Goal: Task Accomplishment & Management: Manage account settings

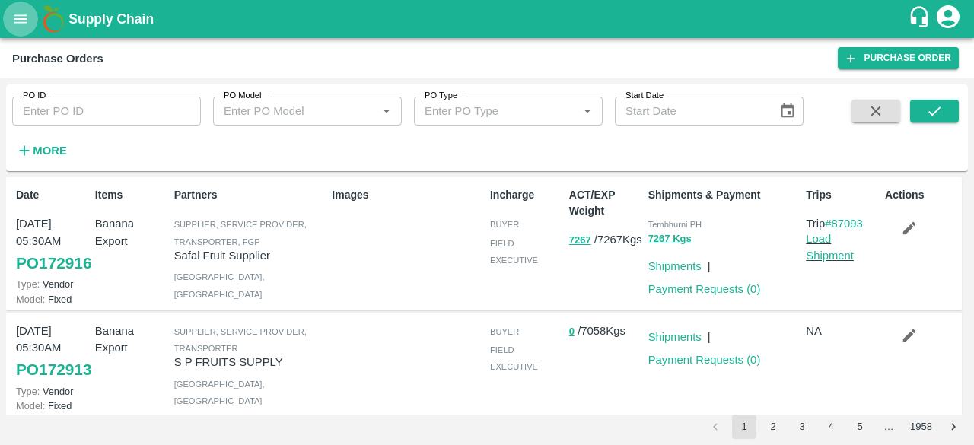
click at [29, 14] on button "open drawer" at bounding box center [20, 19] width 35 height 35
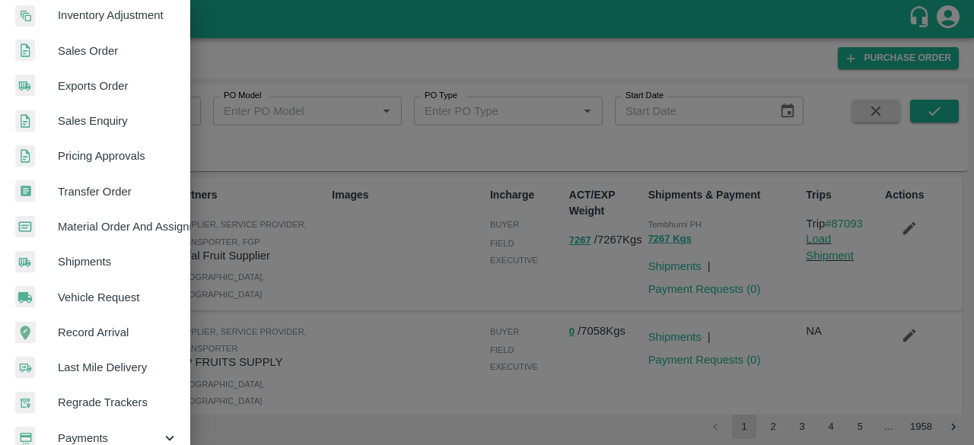
scroll to position [422, 0]
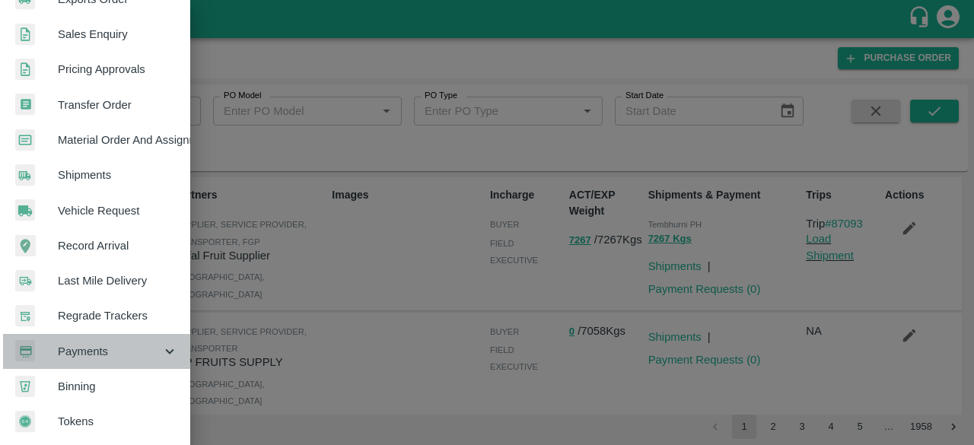
click at [113, 349] on span "Payments" at bounding box center [110, 351] width 104 height 17
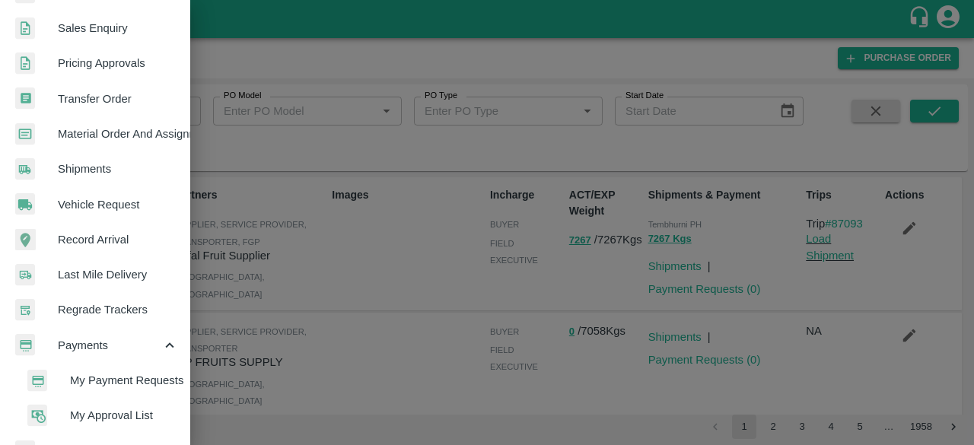
click at [114, 417] on span "My Approval List" at bounding box center [124, 415] width 108 height 17
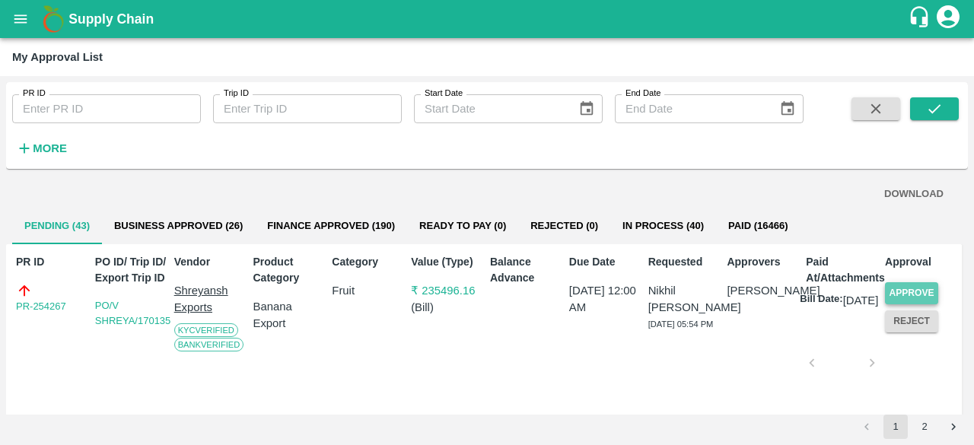
click at [899, 293] on button "Approve" at bounding box center [911, 293] width 53 height 22
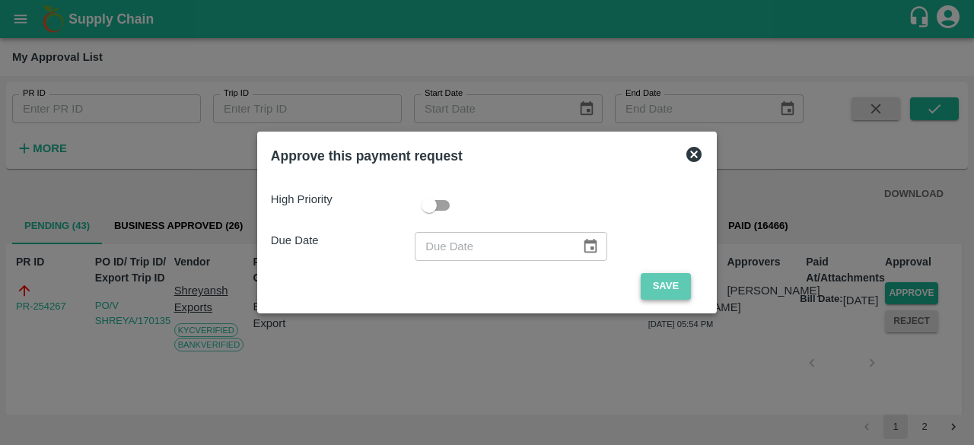
click at [654, 282] on button "Save" at bounding box center [666, 286] width 50 height 27
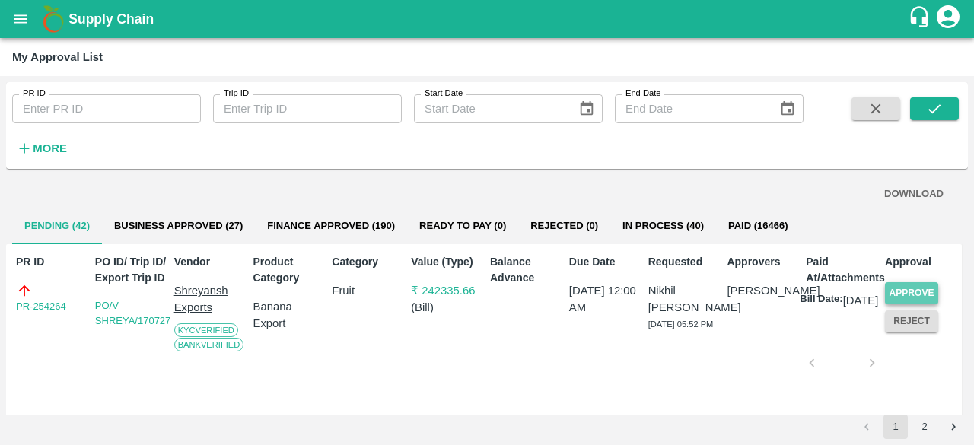
click at [931, 290] on button "Approve" at bounding box center [911, 293] width 53 height 22
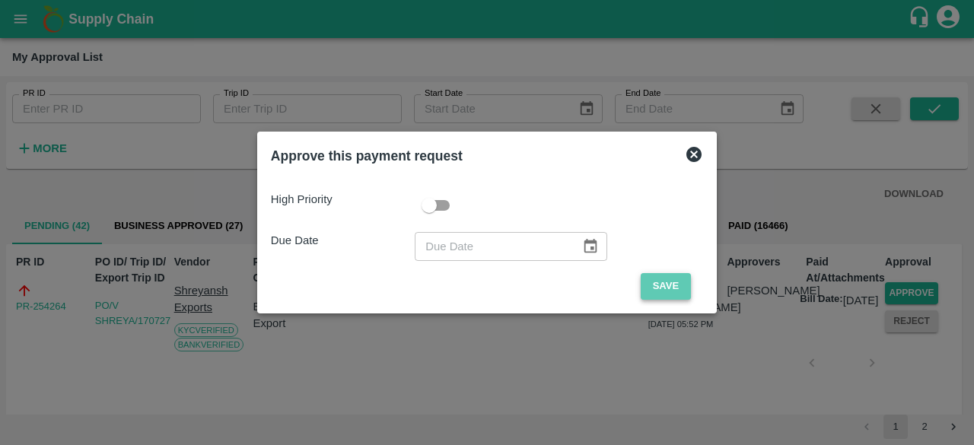
click at [667, 282] on button "Save" at bounding box center [666, 286] width 50 height 27
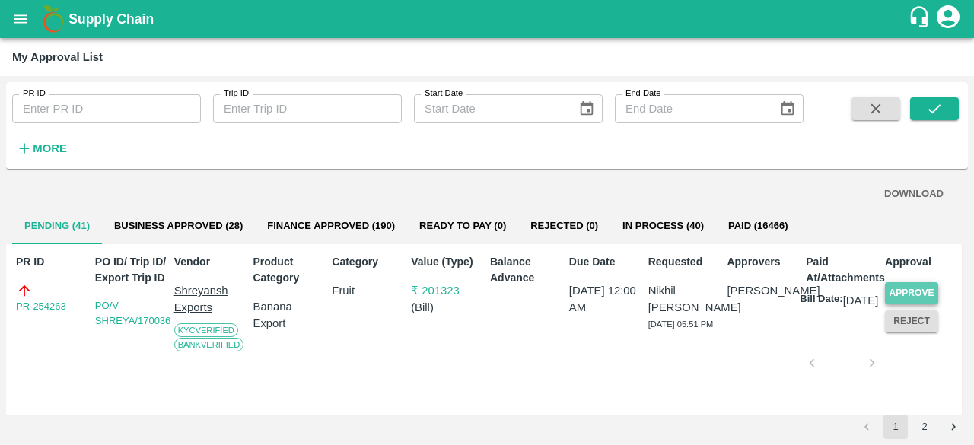
click at [907, 292] on button "Approve" at bounding box center [911, 293] width 53 height 22
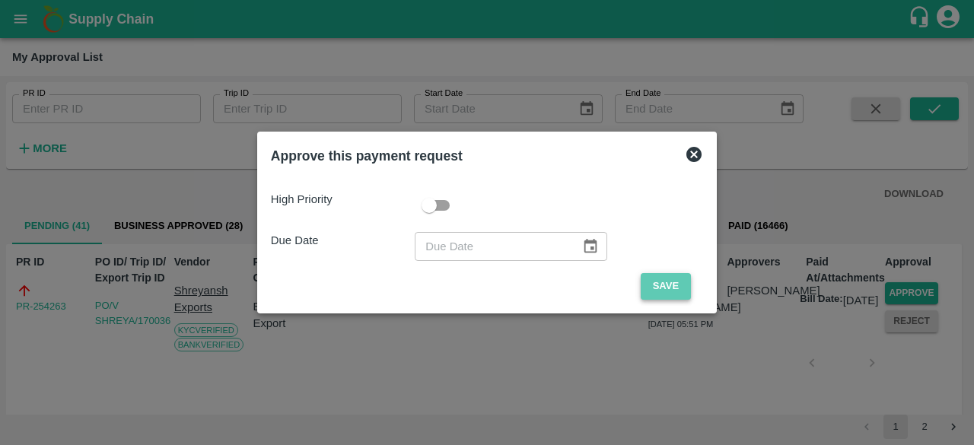
click at [672, 282] on button "Save" at bounding box center [666, 286] width 50 height 27
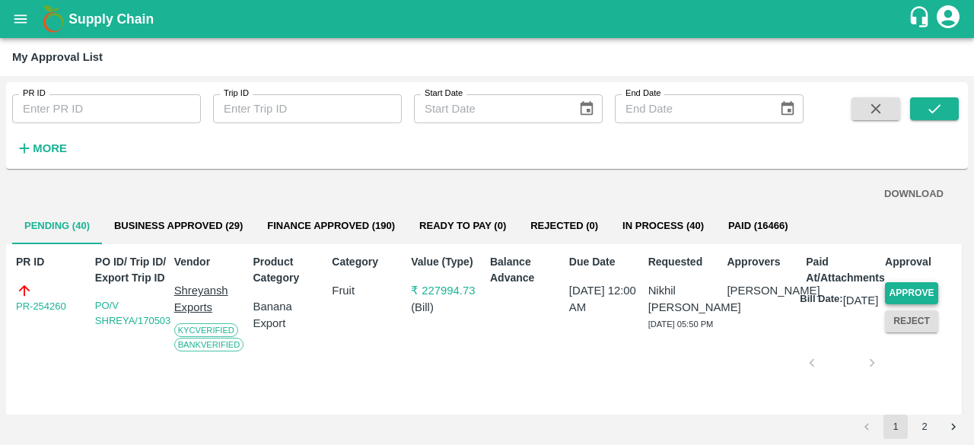
click at [897, 286] on button "Approve" at bounding box center [911, 293] width 53 height 22
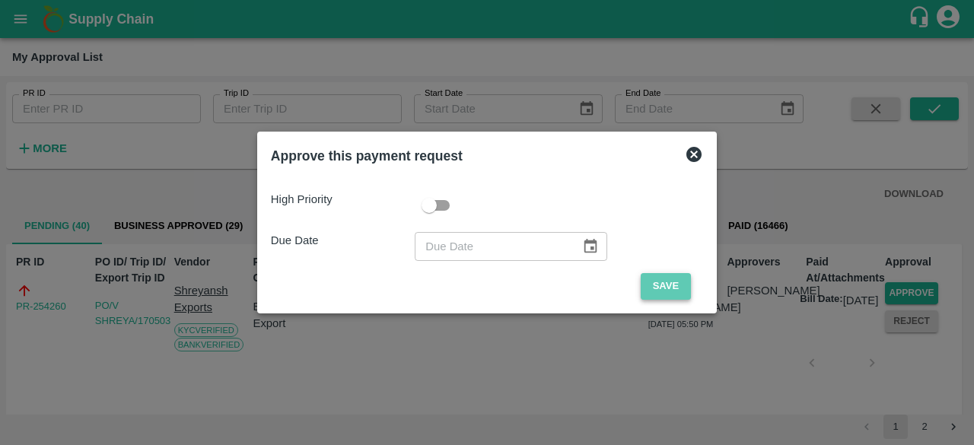
click at [658, 285] on button "Save" at bounding box center [666, 286] width 50 height 27
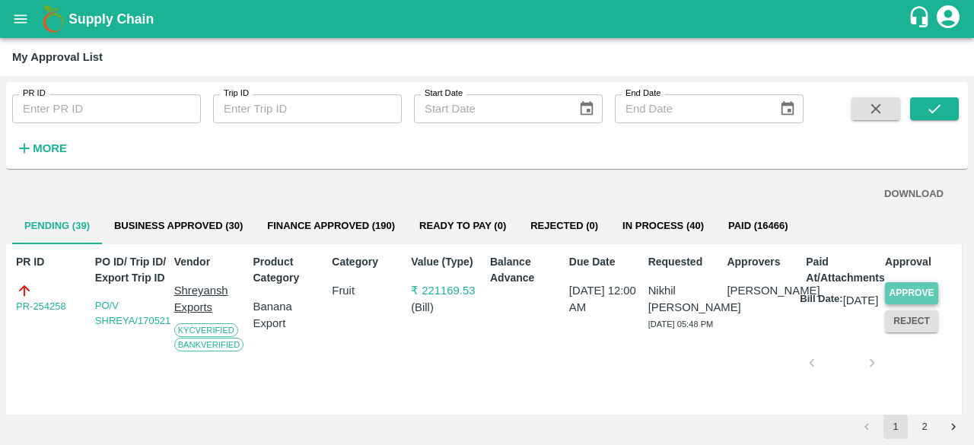
click at [908, 295] on button "Approve" at bounding box center [911, 293] width 53 height 22
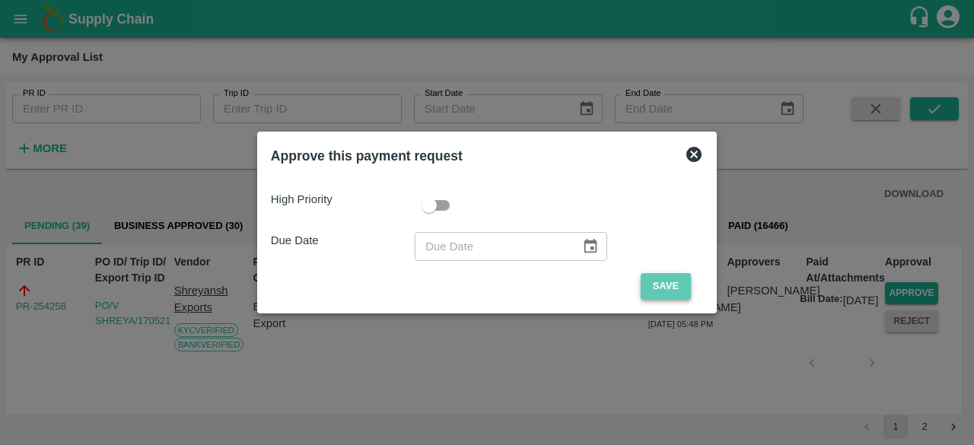
click at [670, 290] on button "Save" at bounding box center [666, 286] width 50 height 27
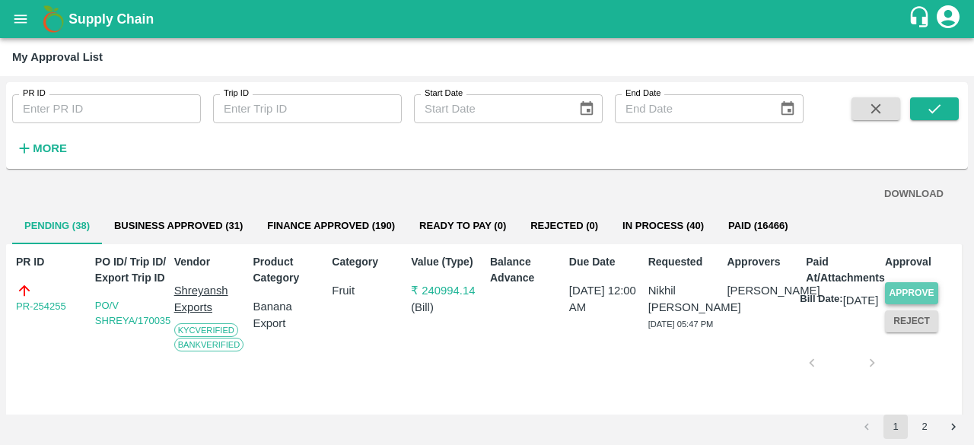
click at [907, 293] on button "Approve" at bounding box center [911, 293] width 53 height 22
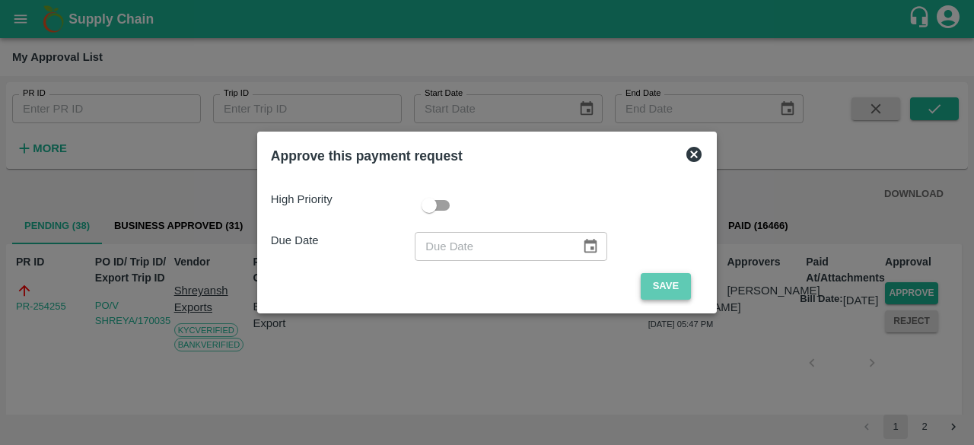
click at [662, 283] on button "Save" at bounding box center [666, 286] width 50 height 27
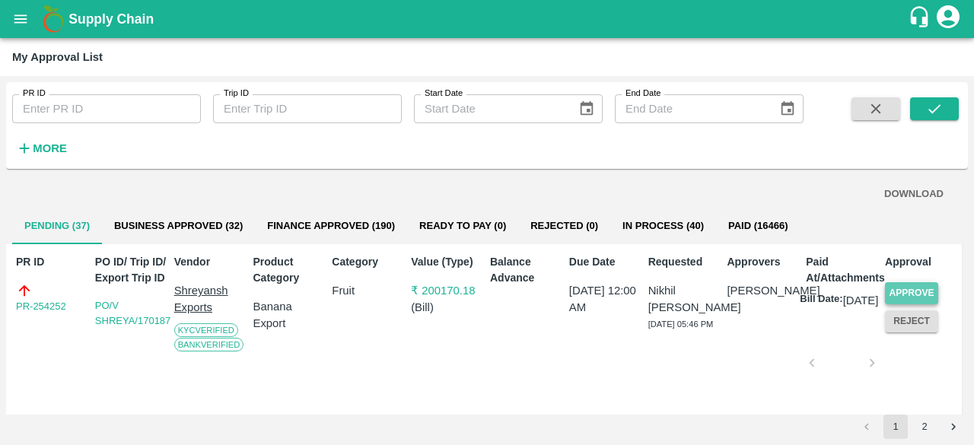
click at [915, 289] on button "Approve" at bounding box center [911, 293] width 53 height 22
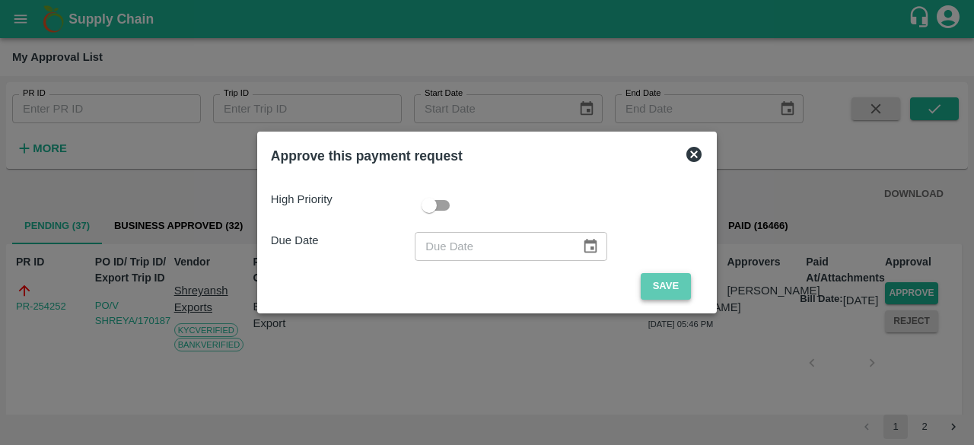
click at [667, 278] on button "Save" at bounding box center [666, 286] width 50 height 27
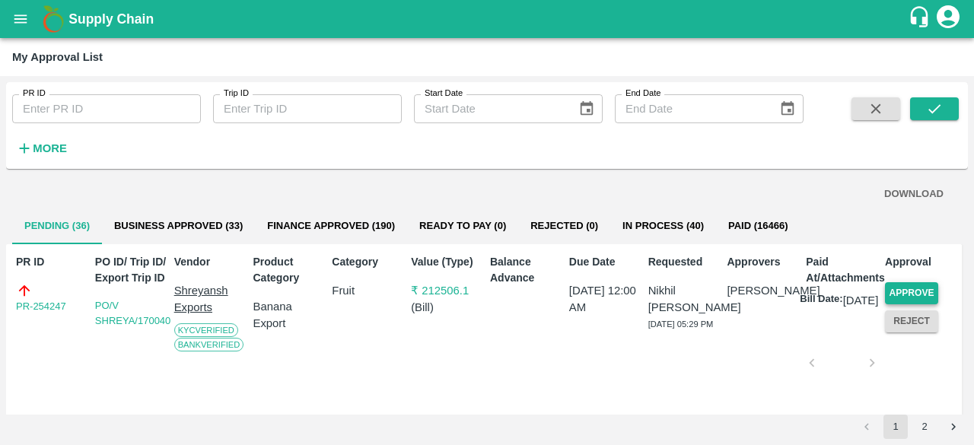
click at [910, 291] on button "Approve" at bounding box center [911, 293] width 53 height 22
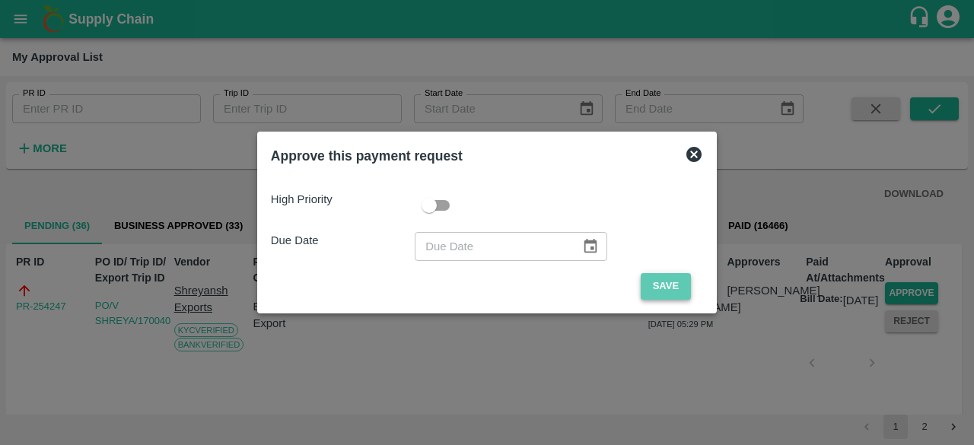
click at [658, 292] on button "Save" at bounding box center [666, 286] width 50 height 27
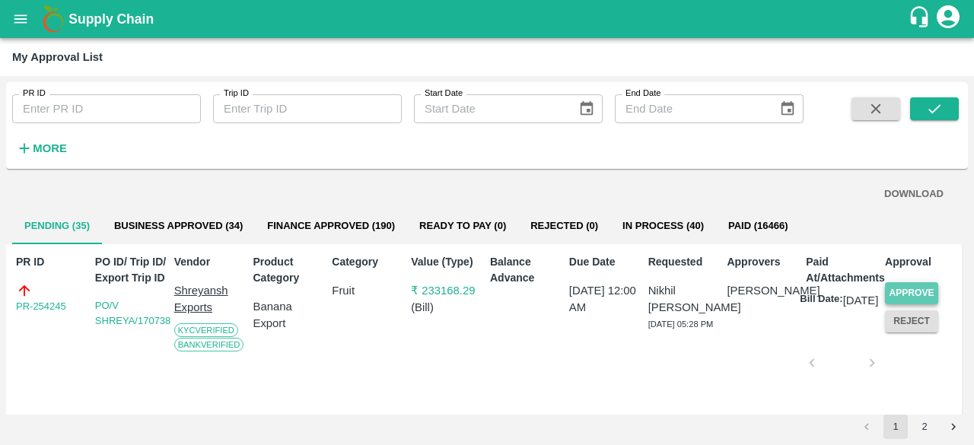
click at [900, 295] on button "Approve" at bounding box center [911, 293] width 53 height 22
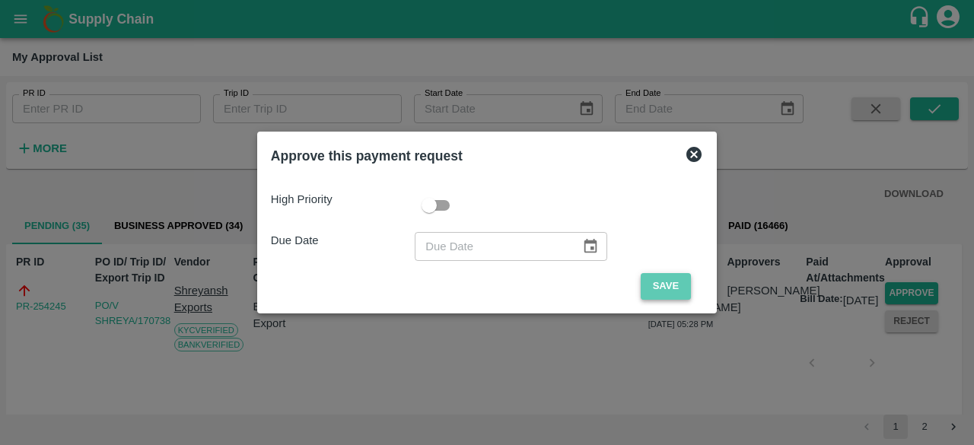
click at [661, 292] on button "Save" at bounding box center [666, 286] width 50 height 27
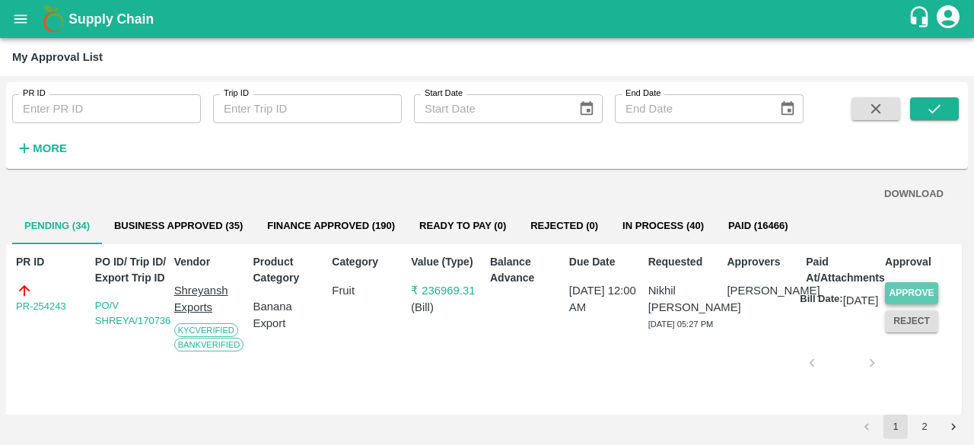
click at [913, 289] on button "Approve" at bounding box center [911, 293] width 53 height 22
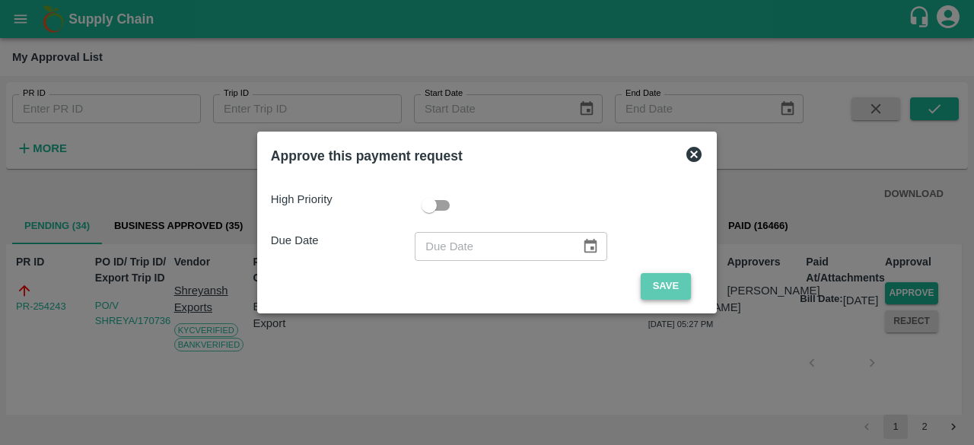
click at [656, 285] on button "Save" at bounding box center [666, 286] width 50 height 27
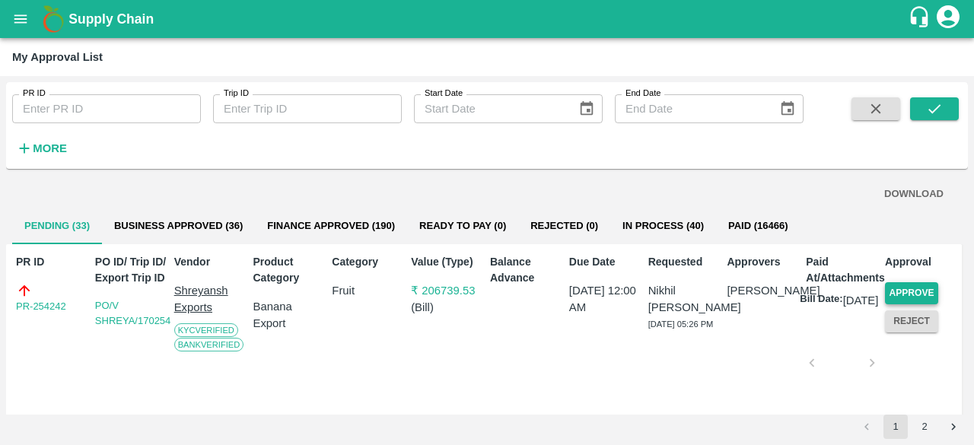
click at [909, 289] on button "Approve" at bounding box center [911, 293] width 53 height 22
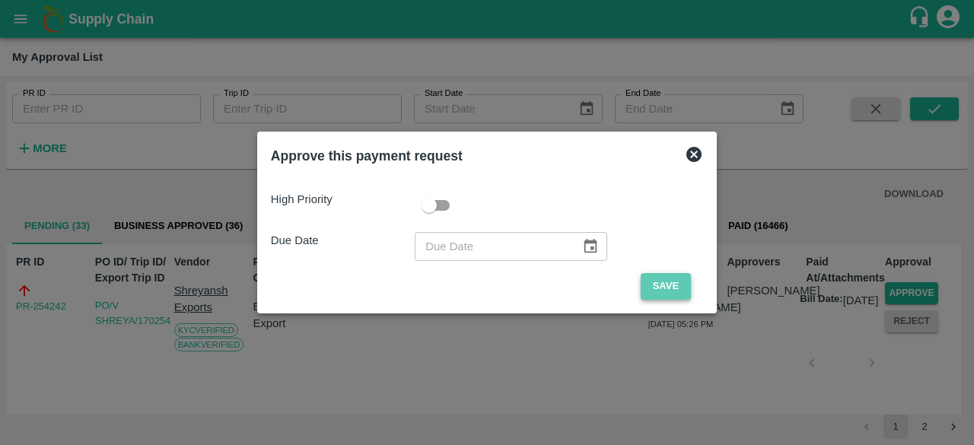
click at [663, 290] on button "Save" at bounding box center [666, 286] width 50 height 27
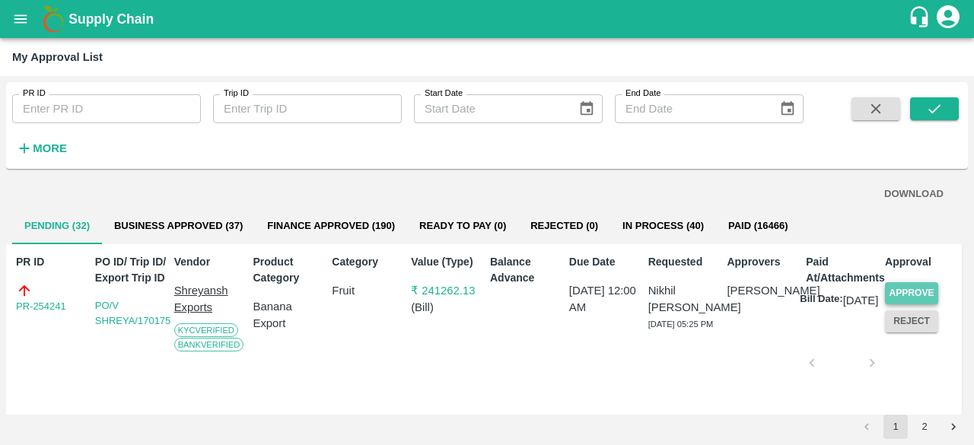
click at [904, 289] on button "Approve" at bounding box center [911, 293] width 53 height 22
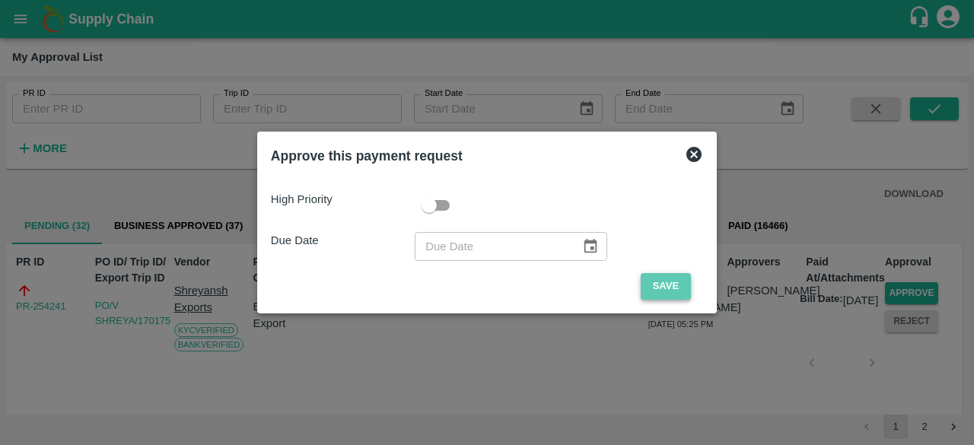
click at [662, 285] on button "Save" at bounding box center [666, 286] width 50 height 27
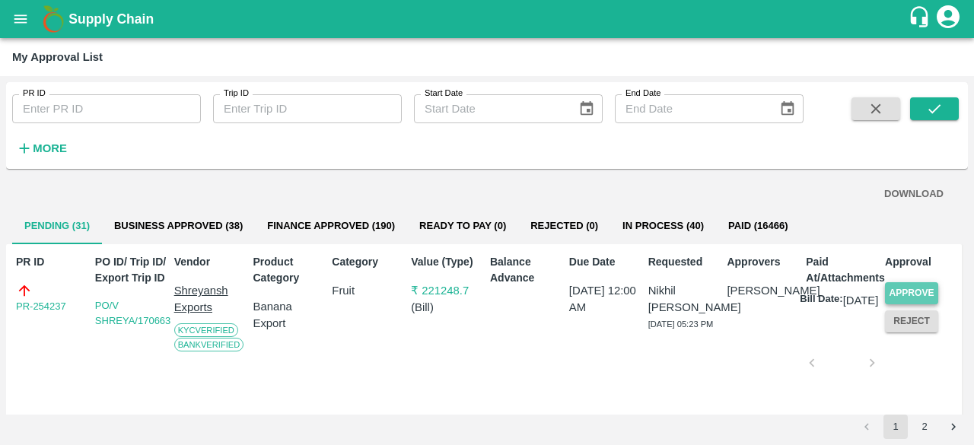
click at [909, 292] on button "Approve" at bounding box center [911, 293] width 53 height 22
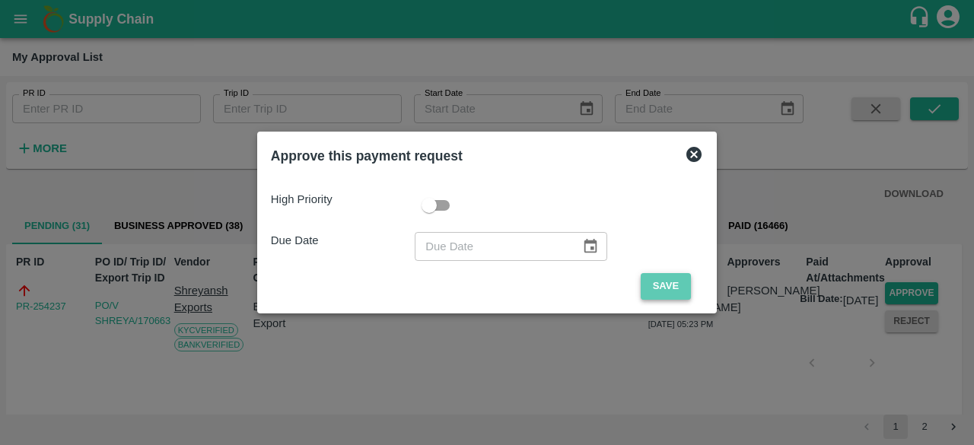
click at [659, 285] on button "Save" at bounding box center [666, 286] width 50 height 27
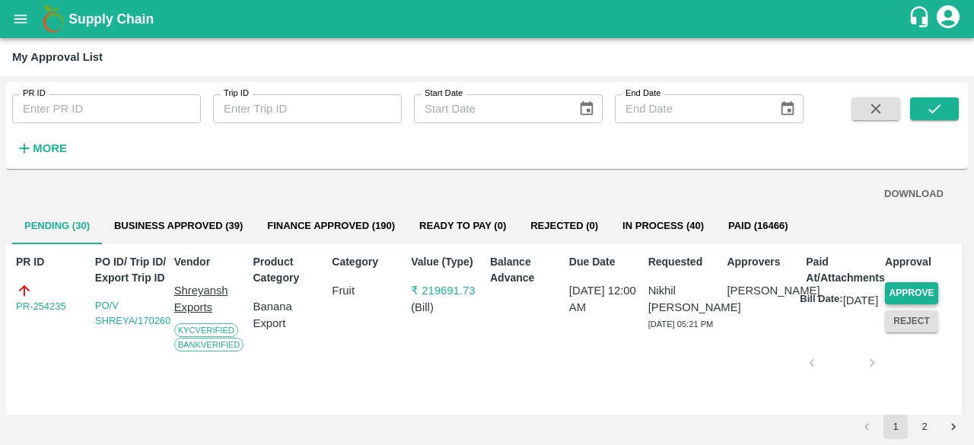
click at [910, 287] on button "Approve" at bounding box center [911, 293] width 53 height 22
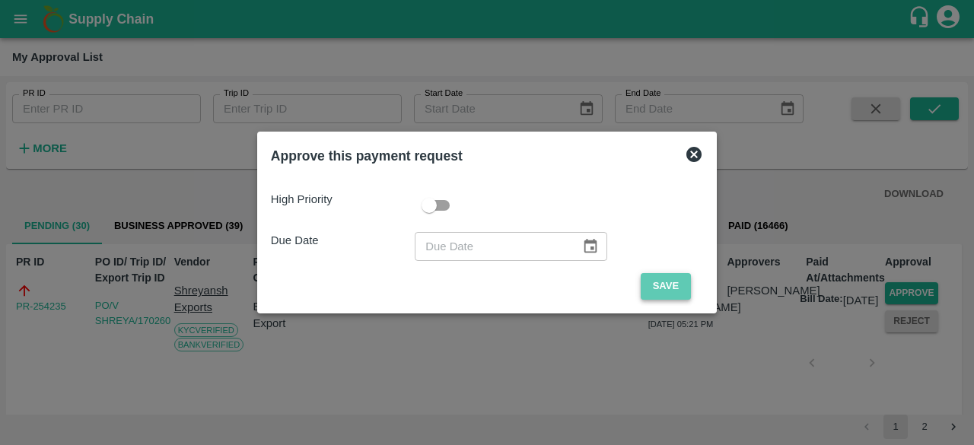
click at [655, 283] on button "Save" at bounding box center [666, 286] width 50 height 27
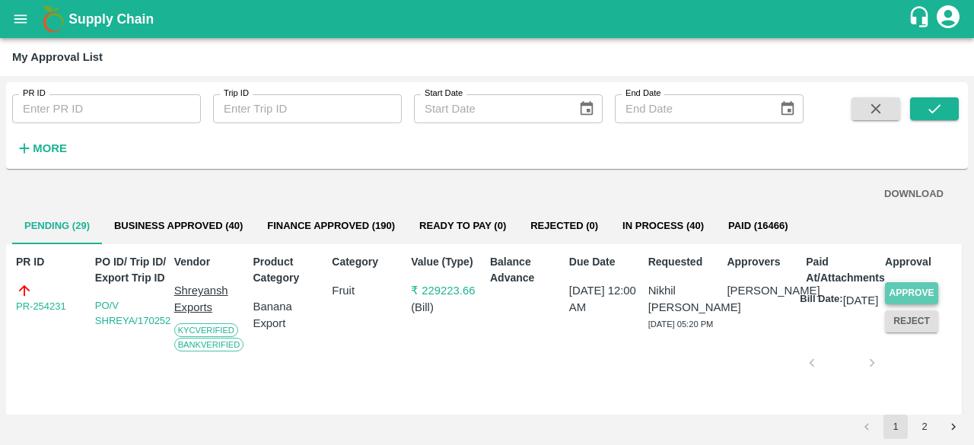
click at [910, 285] on button "Approve" at bounding box center [911, 293] width 53 height 22
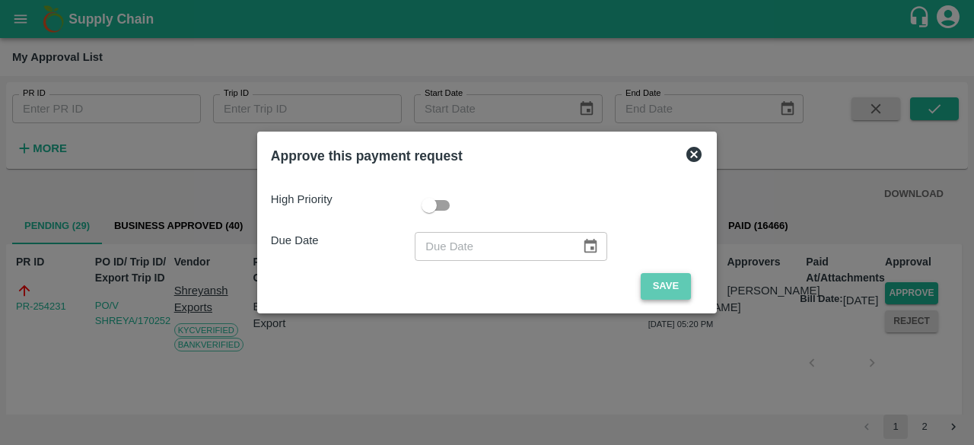
click at [677, 287] on button "Save" at bounding box center [666, 286] width 50 height 27
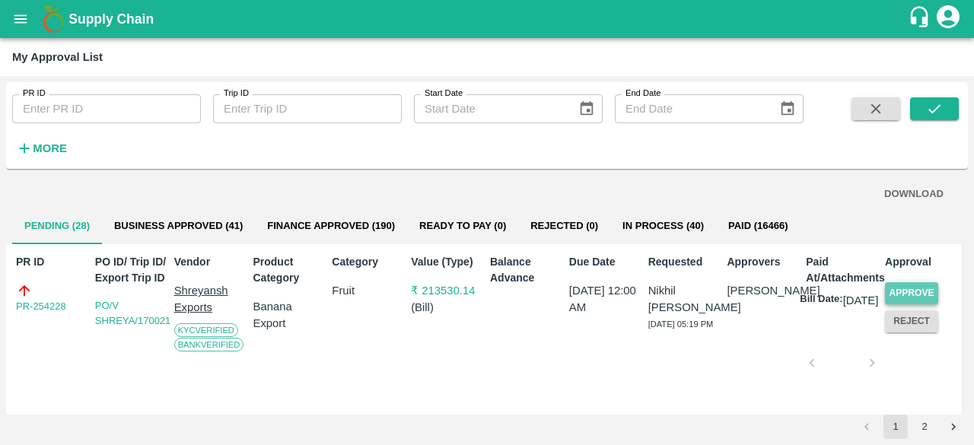
click at [904, 296] on button "Approve" at bounding box center [911, 293] width 53 height 22
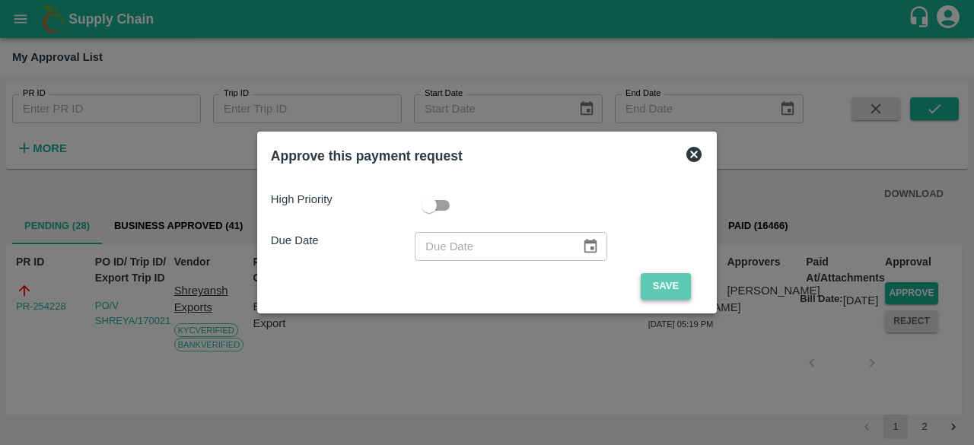
click at [662, 283] on button "Save" at bounding box center [666, 286] width 50 height 27
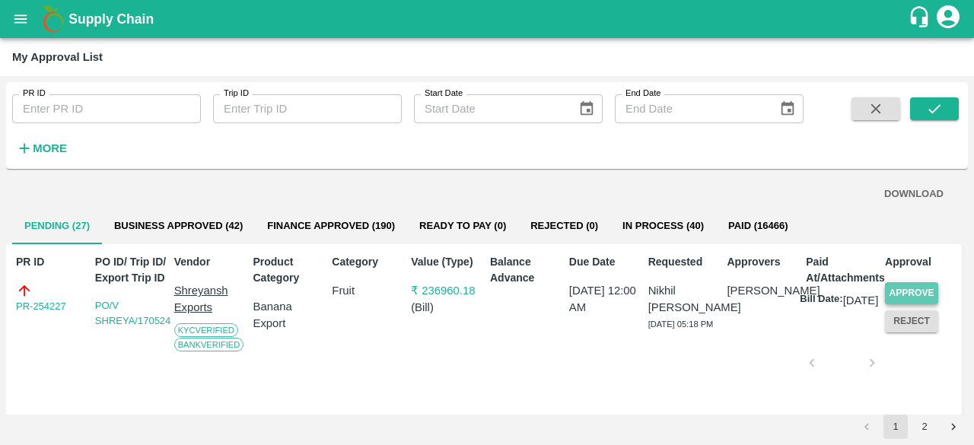
click at [906, 296] on button "Approve" at bounding box center [911, 293] width 53 height 22
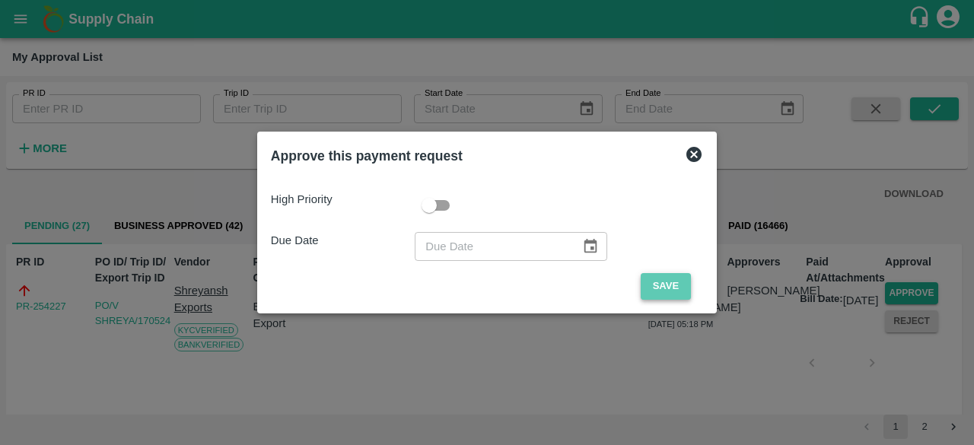
click at [674, 290] on button "Save" at bounding box center [666, 286] width 50 height 27
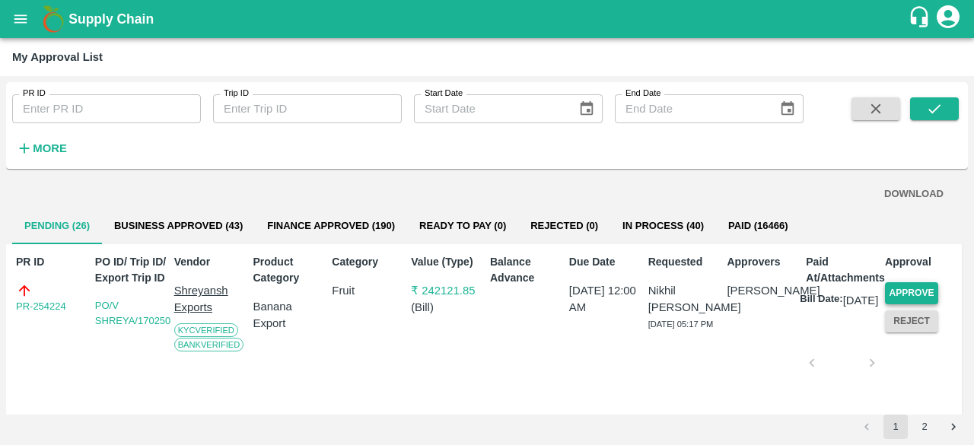
click at [897, 290] on button "Approve" at bounding box center [911, 293] width 53 height 22
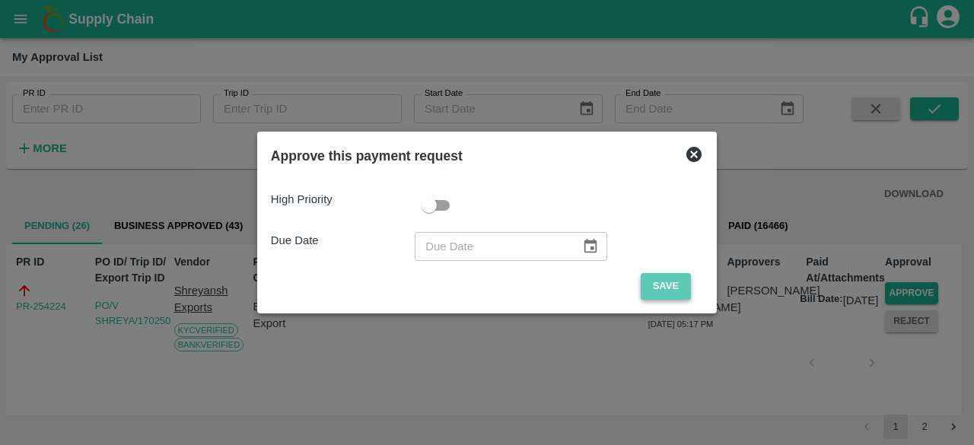
click at [658, 282] on button "Save" at bounding box center [666, 286] width 50 height 27
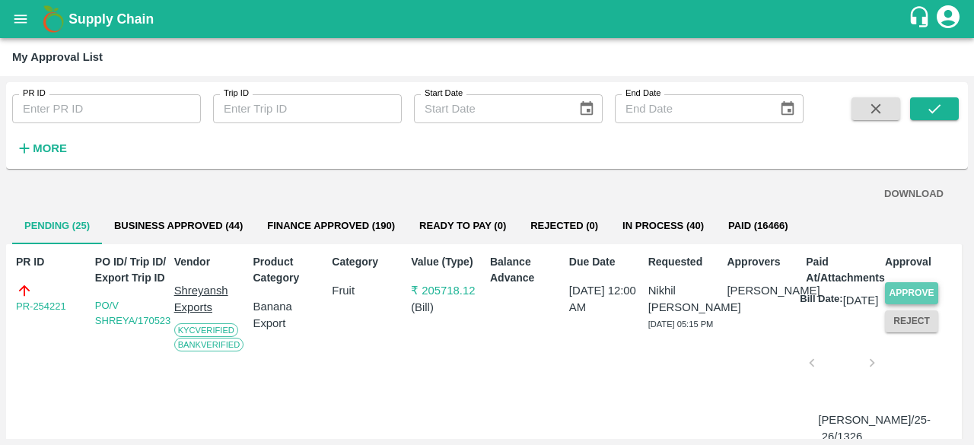
click at [898, 292] on button "Approve" at bounding box center [911, 293] width 53 height 22
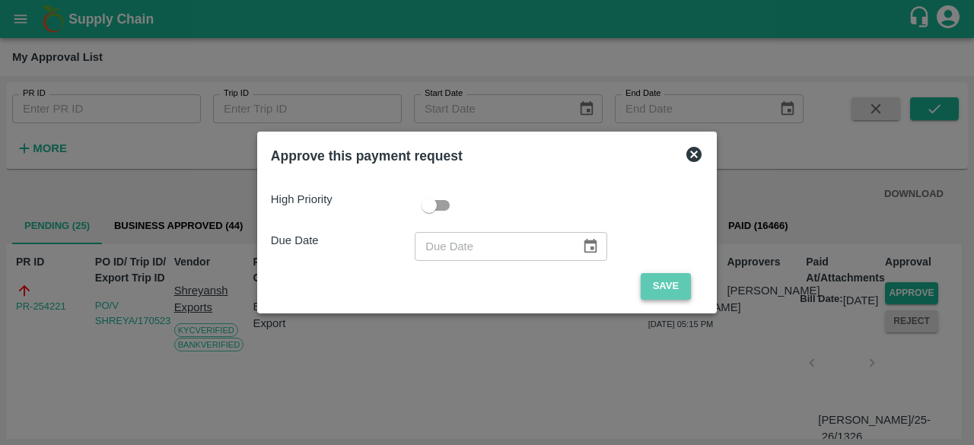
click at [661, 289] on button "Save" at bounding box center [666, 286] width 50 height 27
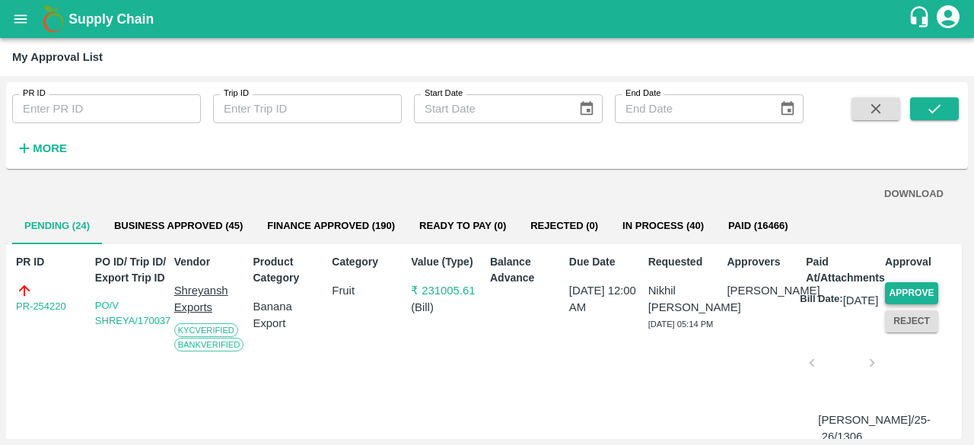
click at [917, 284] on button "Approve" at bounding box center [911, 293] width 53 height 22
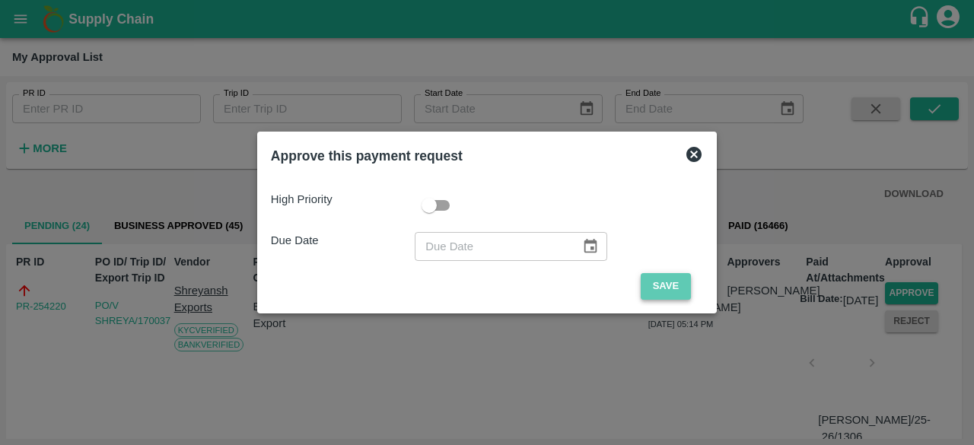
click at [669, 288] on button "Save" at bounding box center [666, 286] width 50 height 27
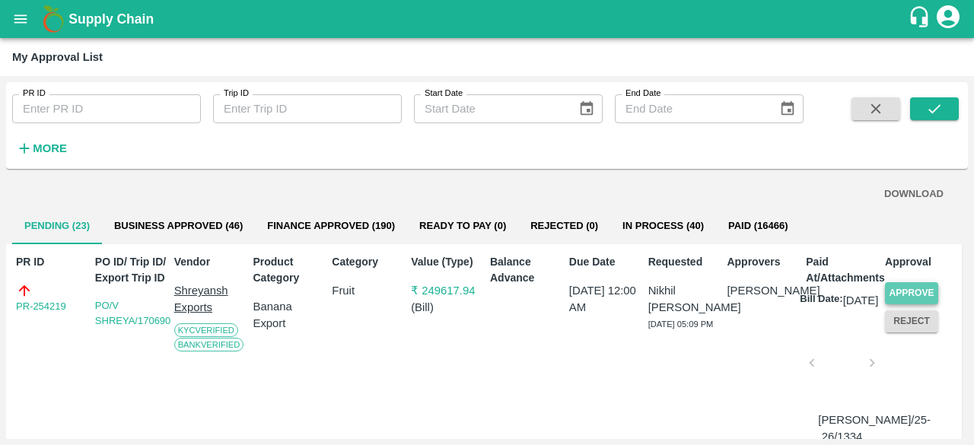
click at [897, 291] on button "Approve" at bounding box center [911, 293] width 53 height 22
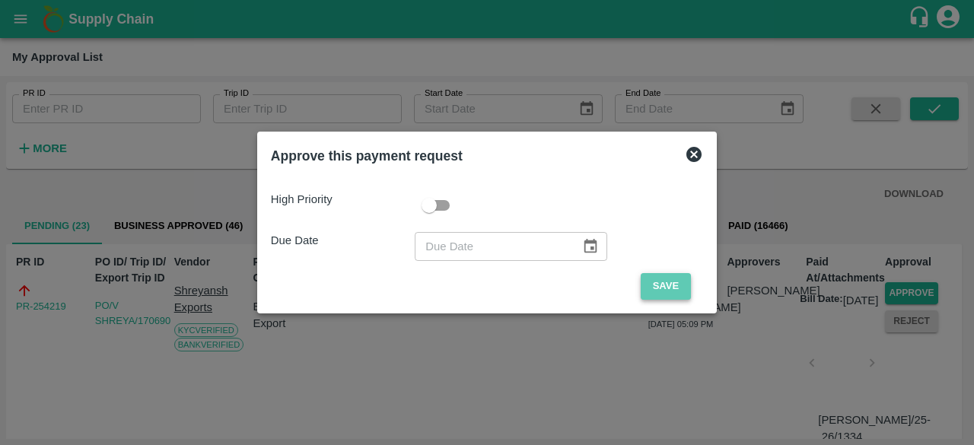
click at [670, 279] on button "Save" at bounding box center [666, 286] width 50 height 27
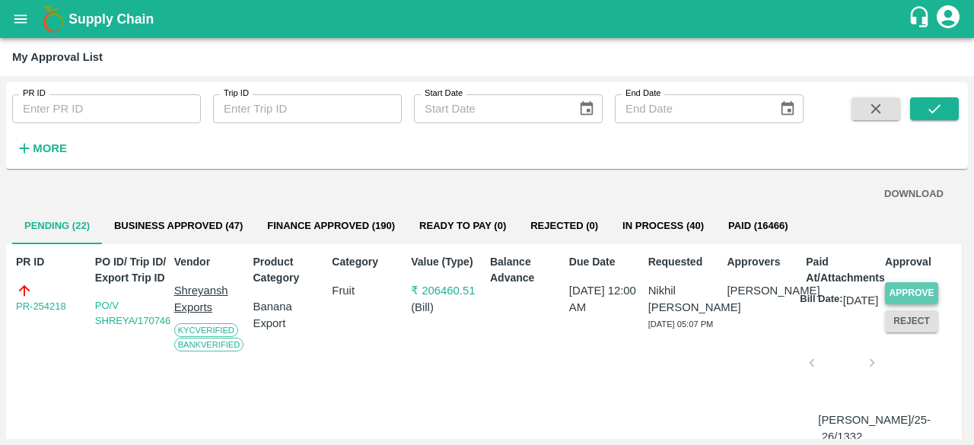
click at [905, 284] on button "Approve" at bounding box center [911, 293] width 53 height 22
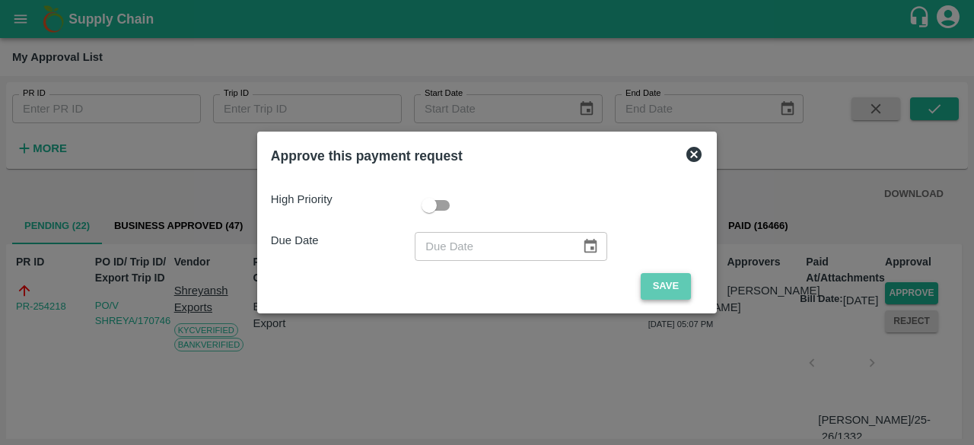
click at [675, 288] on button "Save" at bounding box center [666, 286] width 50 height 27
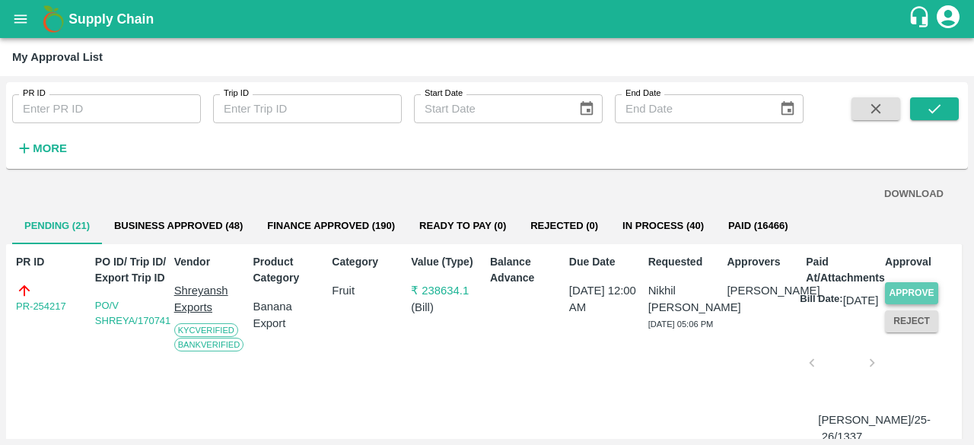
click at [901, 287] on button "Approve" at bounding box center [911, 293] width 53 height 22
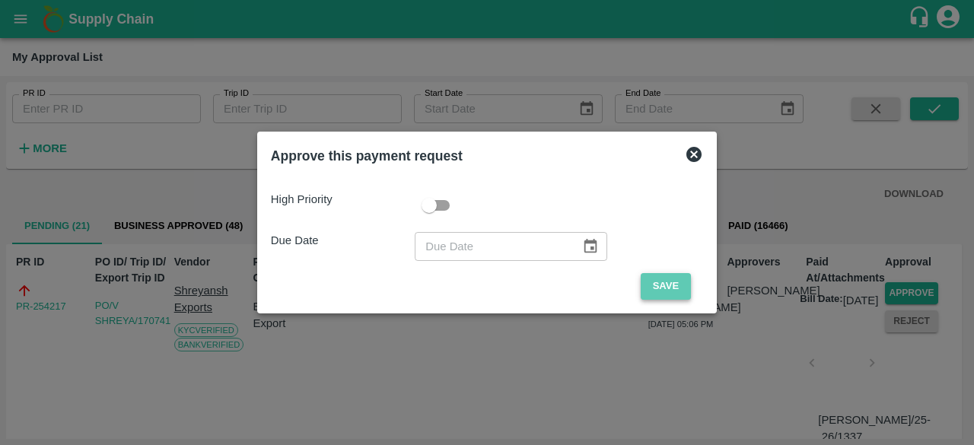
click at [645, 285] on button "Save" at bounding box center [666, 286] width 50 height 27
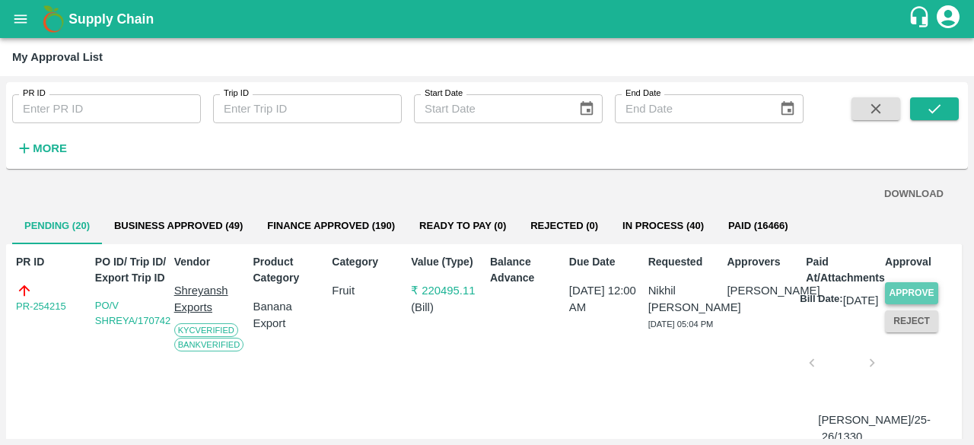
click at [916, 289] on button "Approve" at bounding box center [911, 293] width 53 height 22
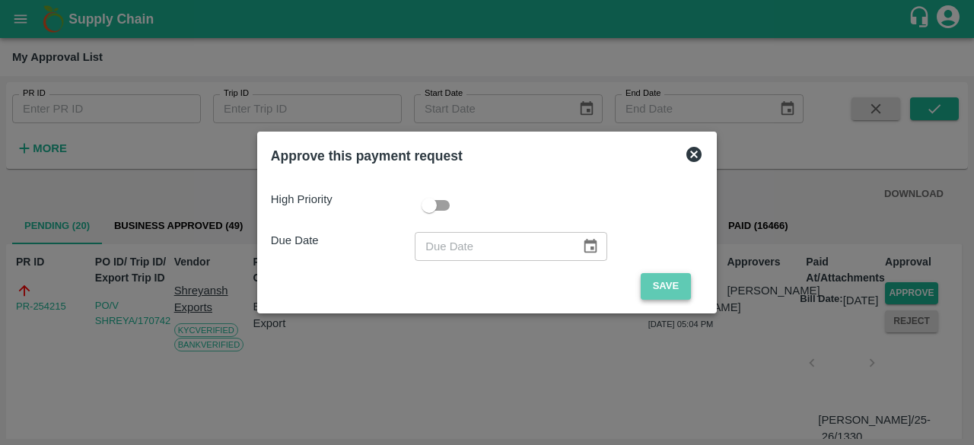
click at [670, 284] on button "Save" at bounding box center [666, 286] width 50 height 27
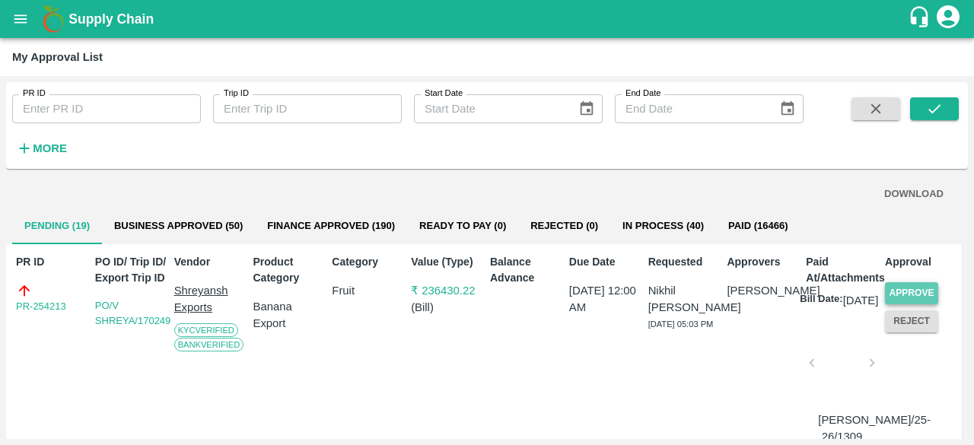
click at [904, 291] on button "Approve" at bounding box center [911, 293] width 53 height 22
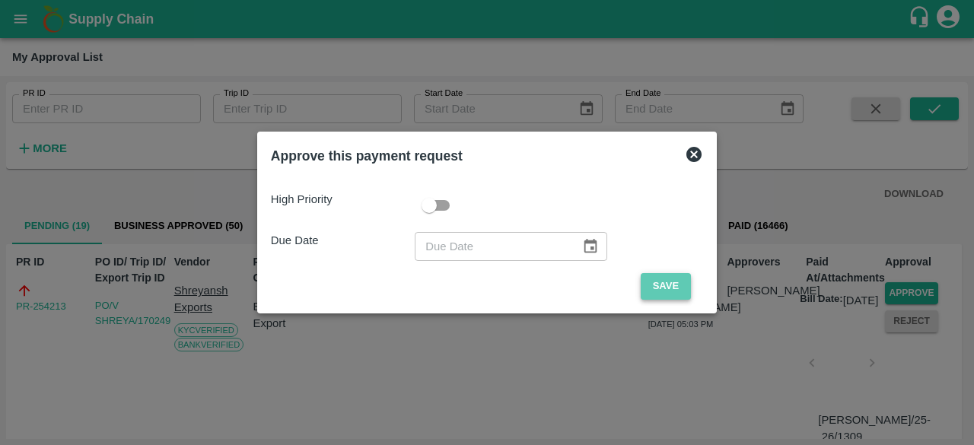
click at [652, 286] on button "Save" at bounding box center [666, 286] width 50 height 27
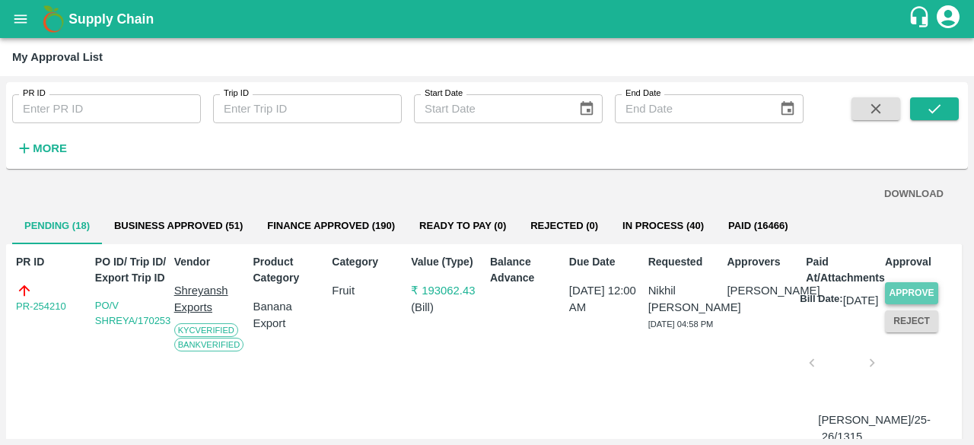
click at [910, 288] on button "Approve" at bounding box center [911, 293] width 53 height 22
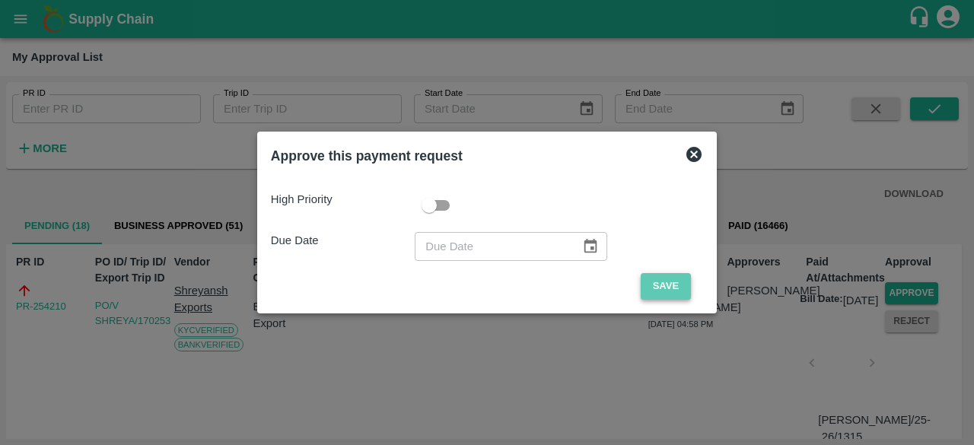
click at [667, 291] on button "Save" at bounding box center [666, 286] width 50 height 27
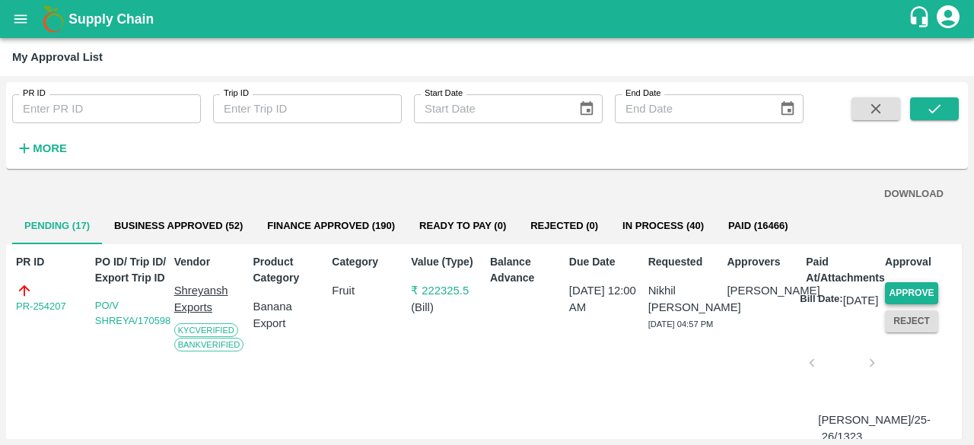
click at [904, 283] on button "Approve" at bounding box center [911, 293] width 53 height 22
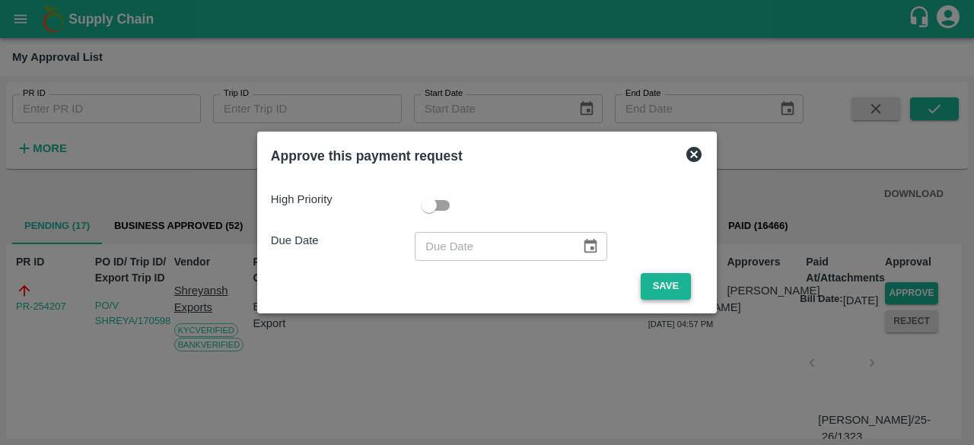
click at [657, 295] on button "Save" at bounding box center [666, 286] width 50 height 27
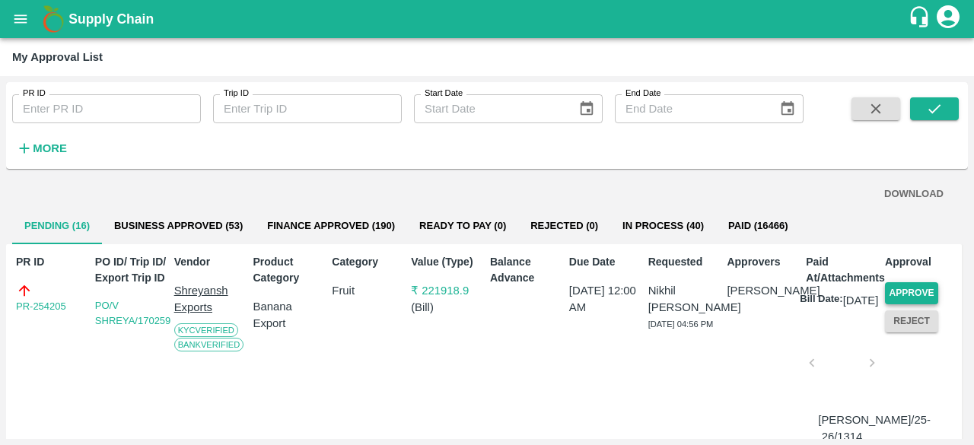
click at [899, 289] on button "Approve" at bounding box center [911, 293] width 53 height 22
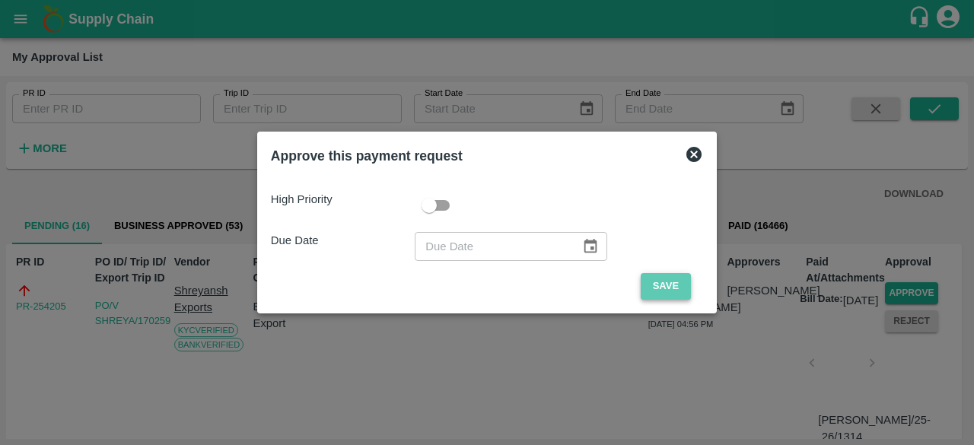
click at [654, 289] on button "Save" at bounding box center [666, 286] width 50 height 27
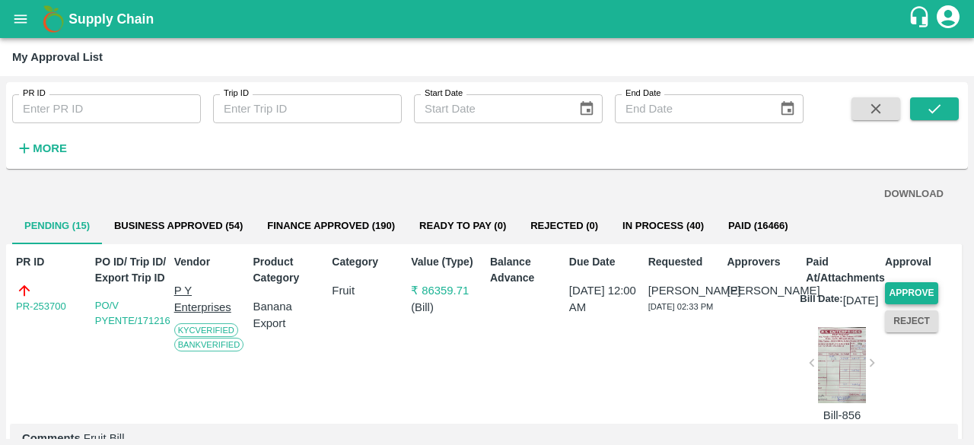
click at [901, 287] on button "Approve" at bounding box center [911, 293] width 53 height 22
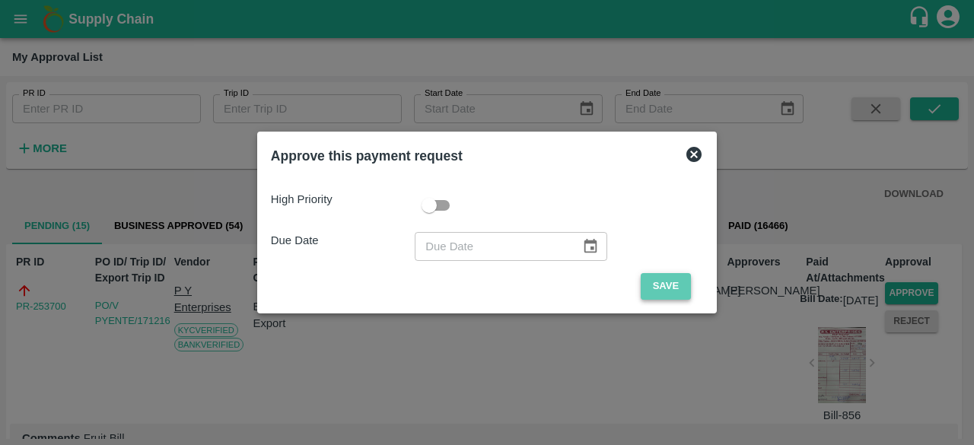
click at [652, 286] on button "Save" at bounding box center [666, 286] width 50 height 27
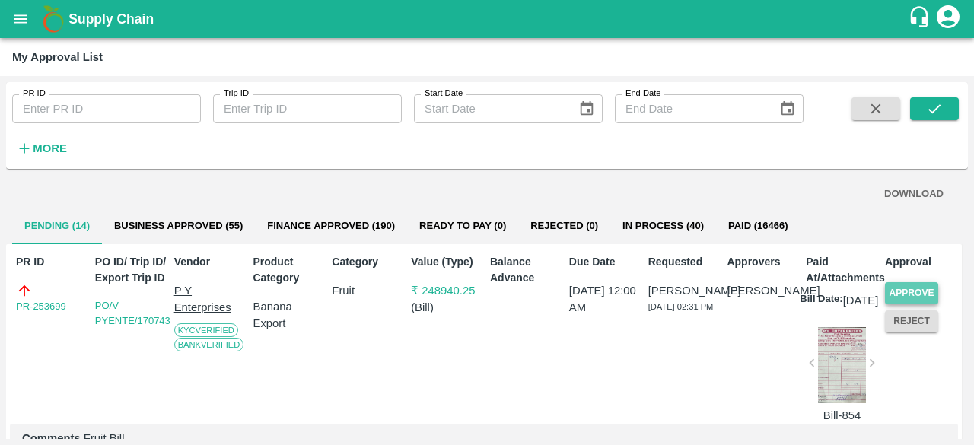
click at [909, 296] on button "Approve" at bounding box center [911, 293] width 53 height 22
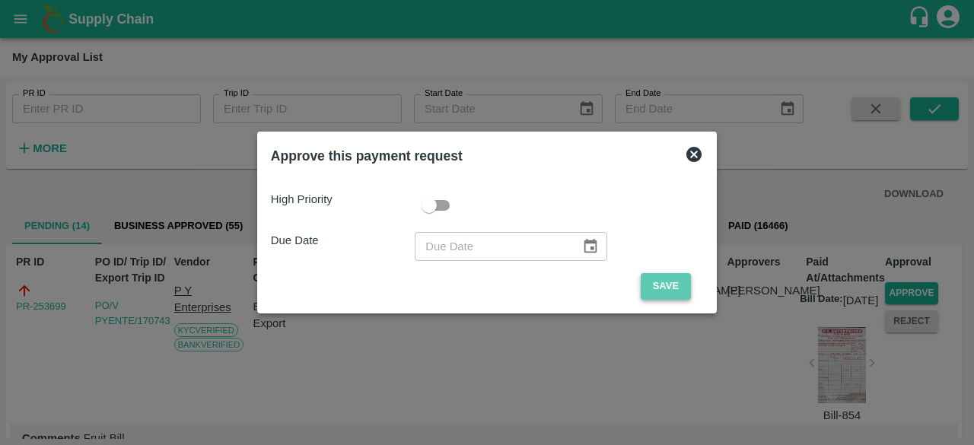
click at [676, 290] on button "Save" at bounding box center [666, 286] width 50 height 27
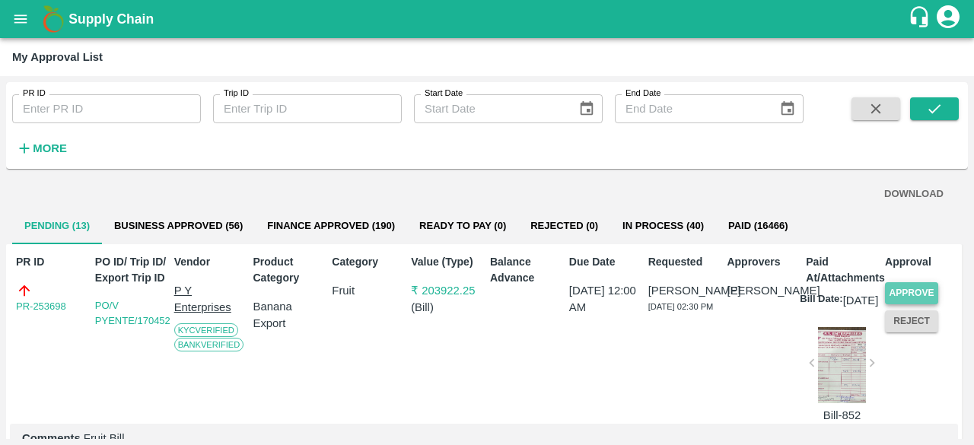
click at [904, 296] on button "Approve" at bounding box center [911, 293] width 53 height 22
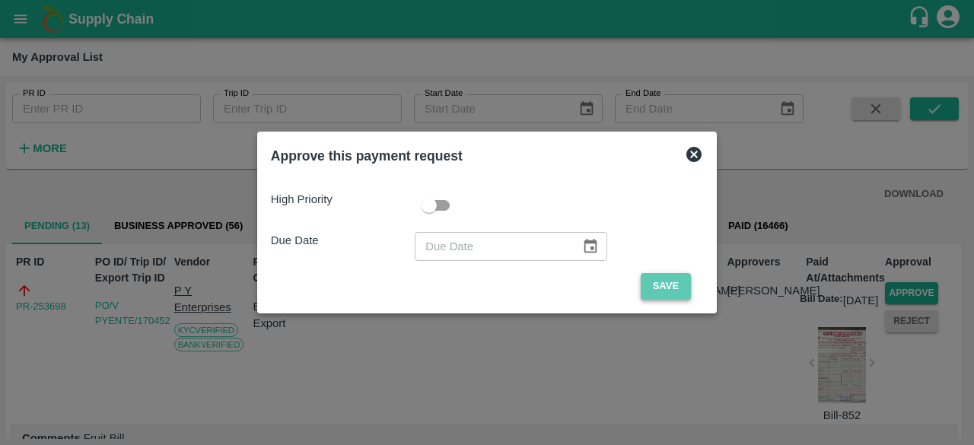
click at [655, 273] on button "Save" at bounding box center [666, 286] width 50 height 27
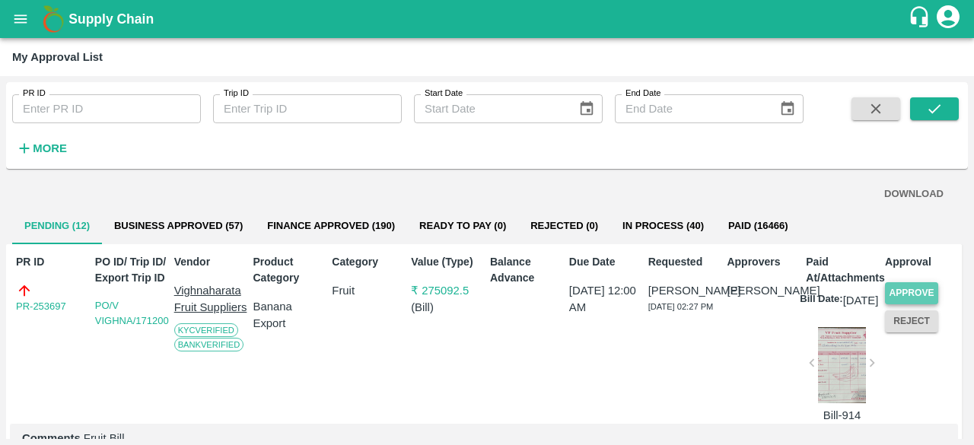
click at [904, 292] on button "Approve" at bounding box center [911, 293] width 53 height 22
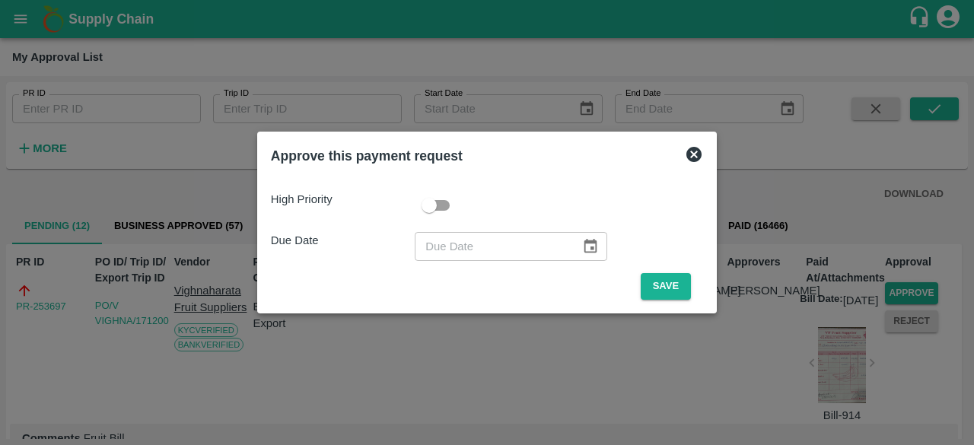
click at [662, 302] on div "High Priority Due Date ​ Save" at bounding box center [487, 239] width 445 height 133
click at [658, 287] on button "Save" at bounding box center [666, 286] width 50 height 27
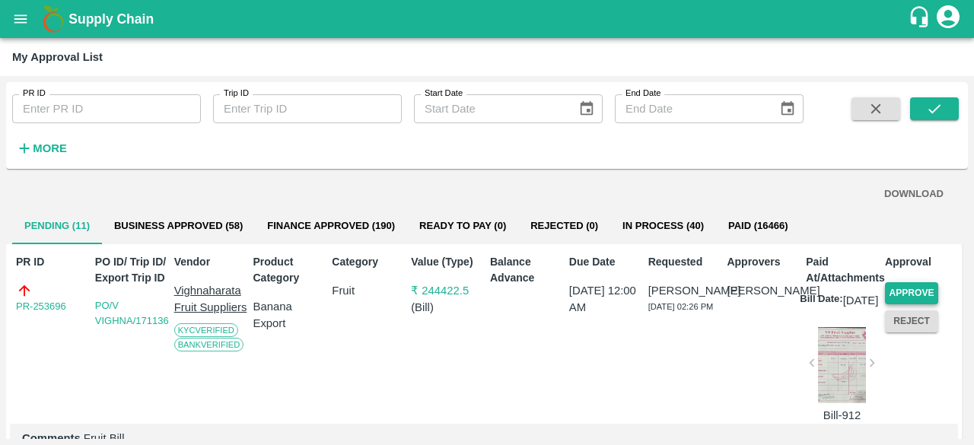
click at [907, 291] on button "Approve" at bounding box center [911, 293] width 53 height 22
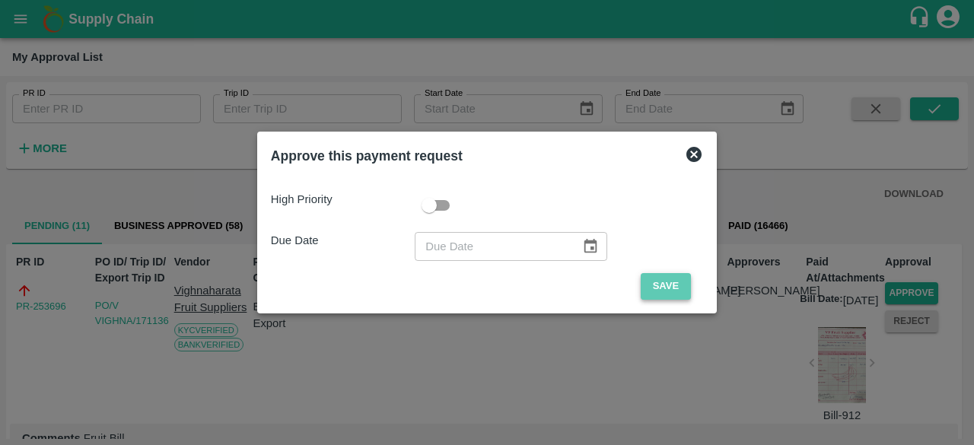
click at [656, 289] on button "Save" at bounding box center [666, 286] width 50 height 27
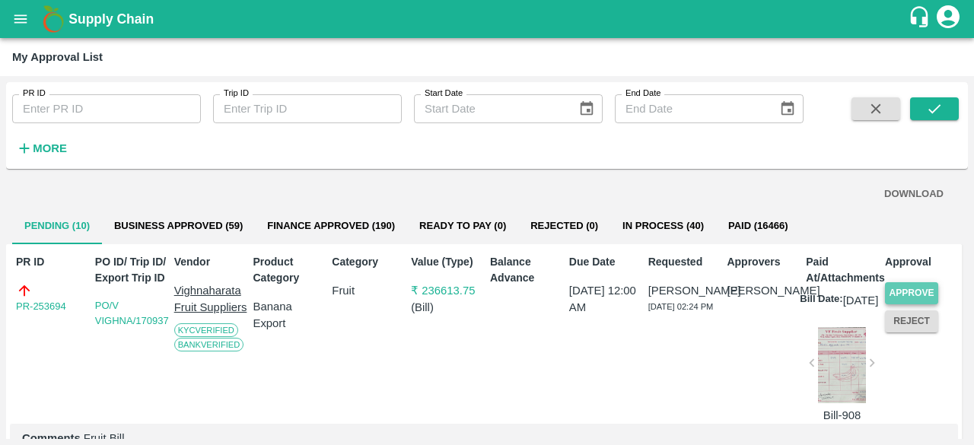
click at [914, 292] on button "Approve" at bounding box center [911, 293] width 53 height 22
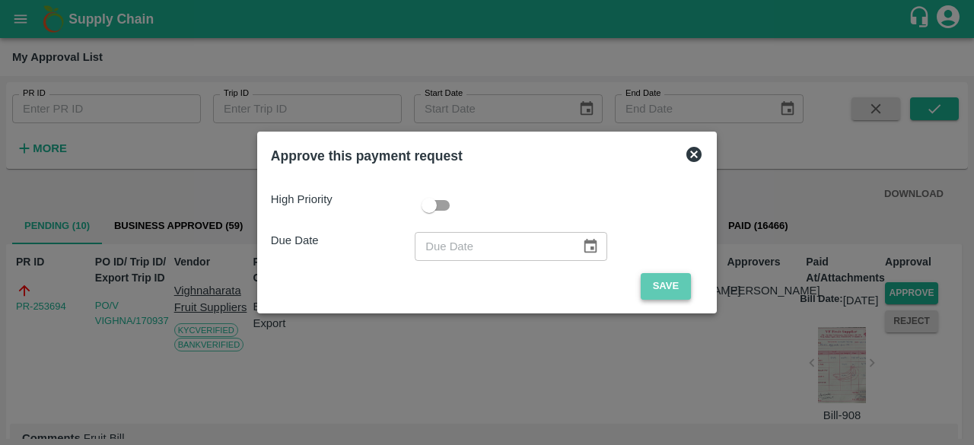
click at [659, 293] on button "Save" at bounding box center [666, 286] width 50 height 27
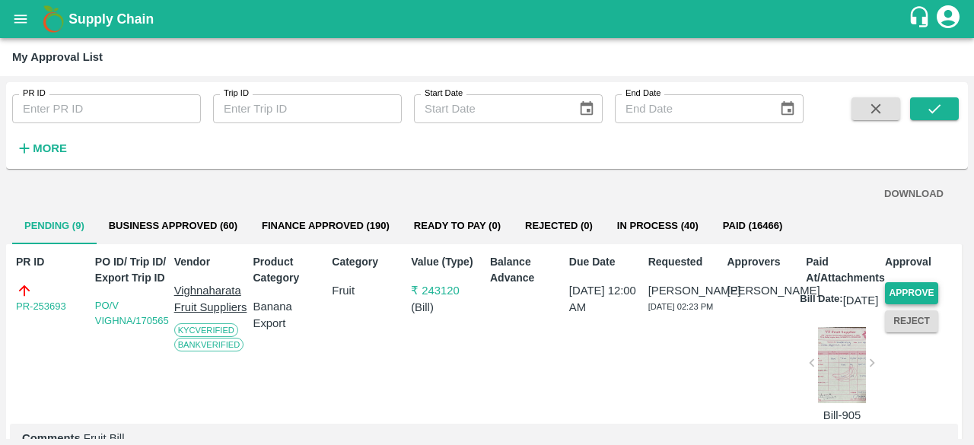
click at [906, 292] on button "Approve" at bounding box center [911, 293] width 53 height 22
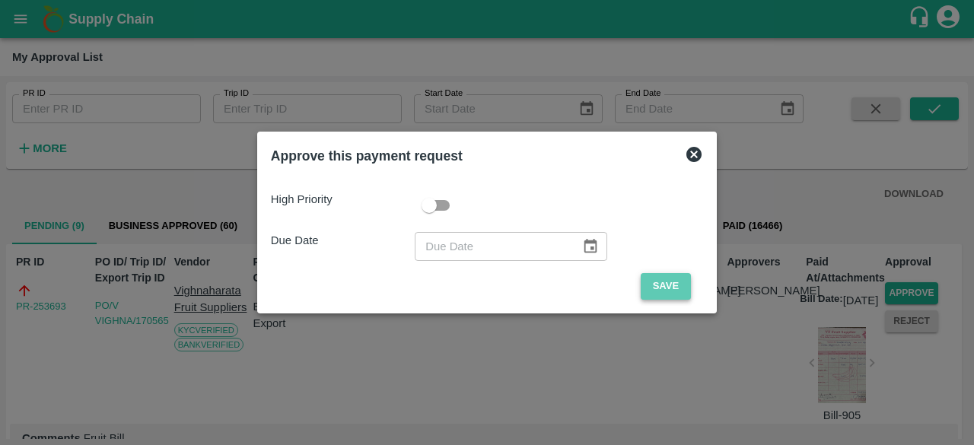
click at [677, 290] on button "Save" at bounding box center [666, 286] width 50 height 27
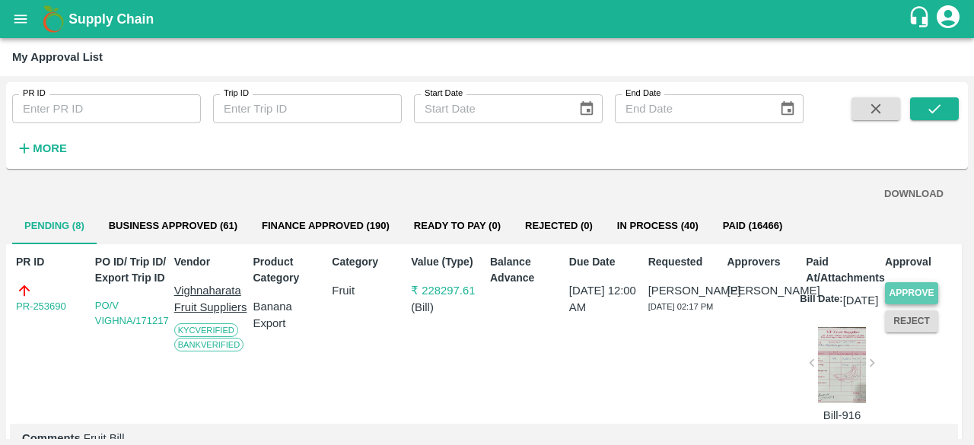
click at [904, 287] on button "Approve" at bounding box center [911, 293] width 53 height 22
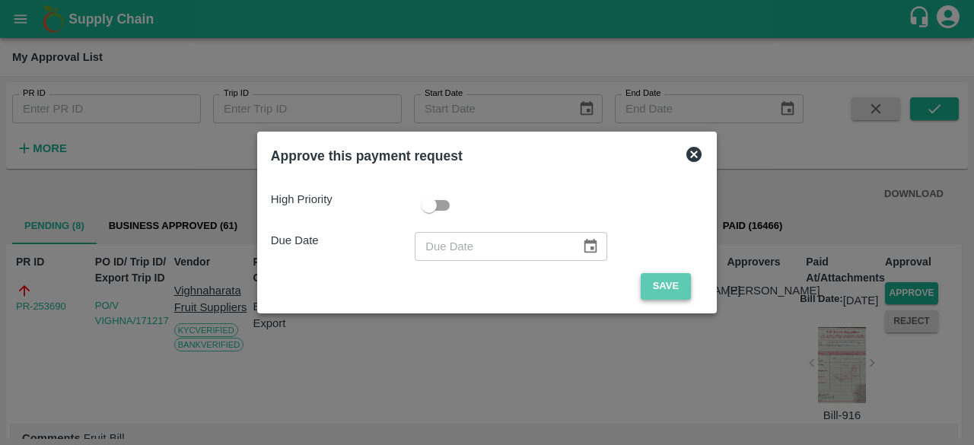
click at [651, 290] on button "Save" at bounding box center [666, 286] width 50 height 27
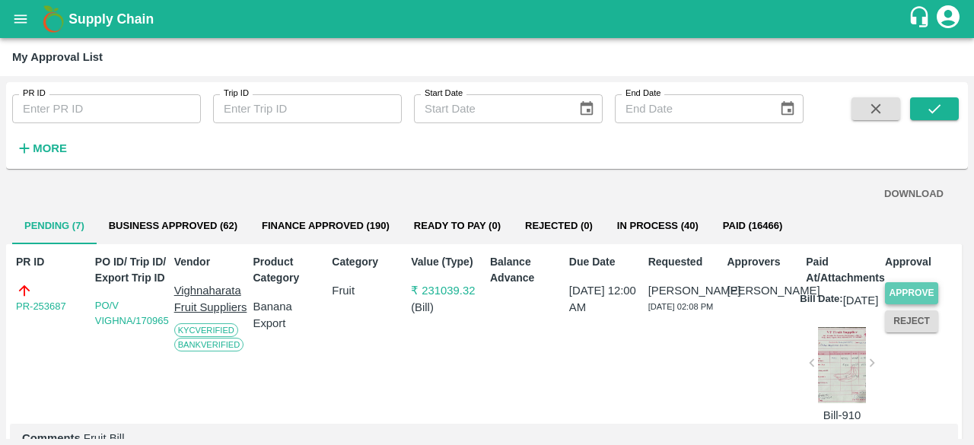
click at [903, 293] on button "Approve" at bounding box center [911, 293] width 53 height 22
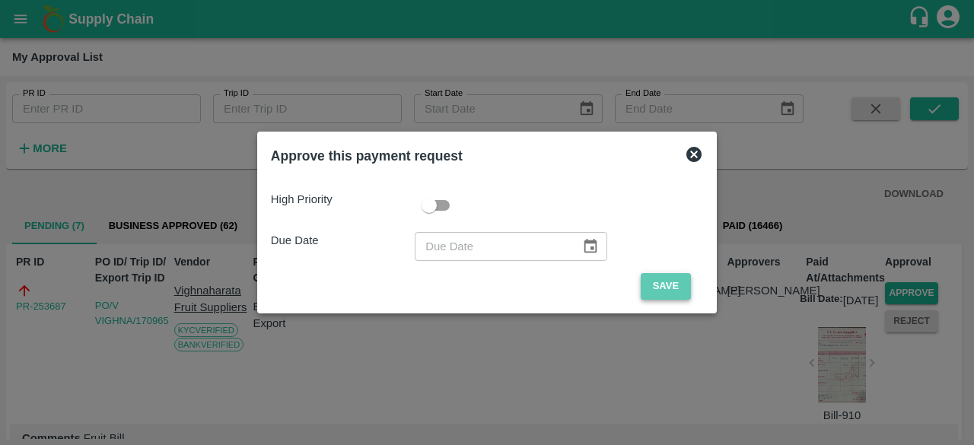
click at [664, 289] on button "Save" at bounding box center [666, 286] width 50 height 27
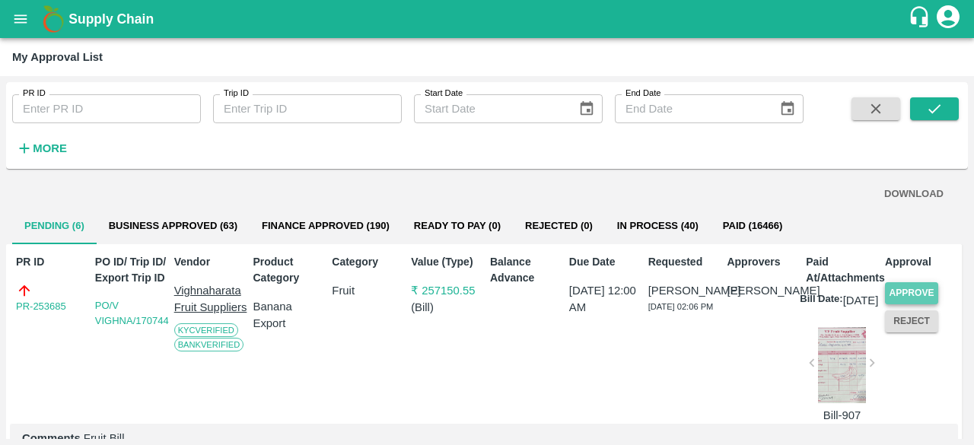
click at [909, 289] on button "Approve" at bounding box center [911, 293] width 53 height 22
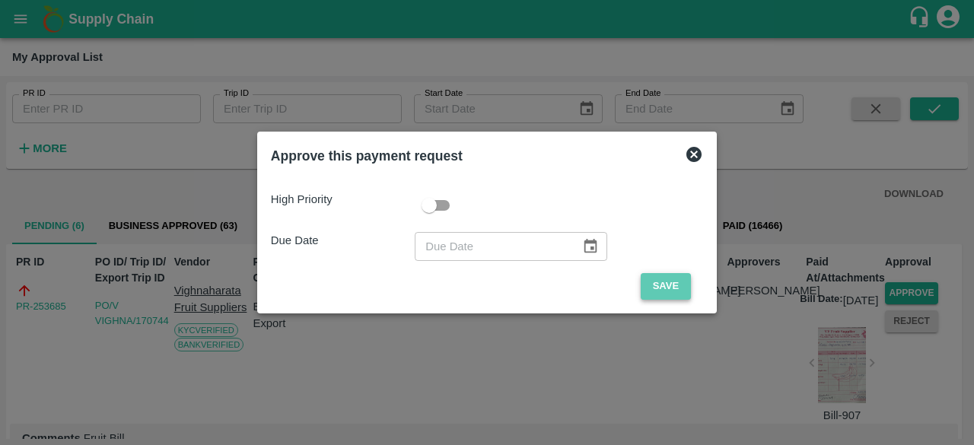
click at [662, 286] on button "Save" at bounding box center [666, 286] width 50 height 27
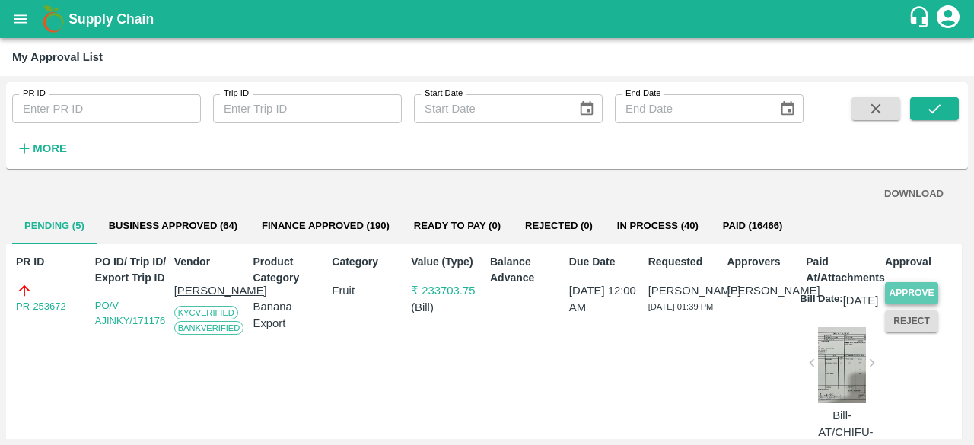
click at [905, 282] on button "Approve" at bounding box center [911, 293] width 53 height 22
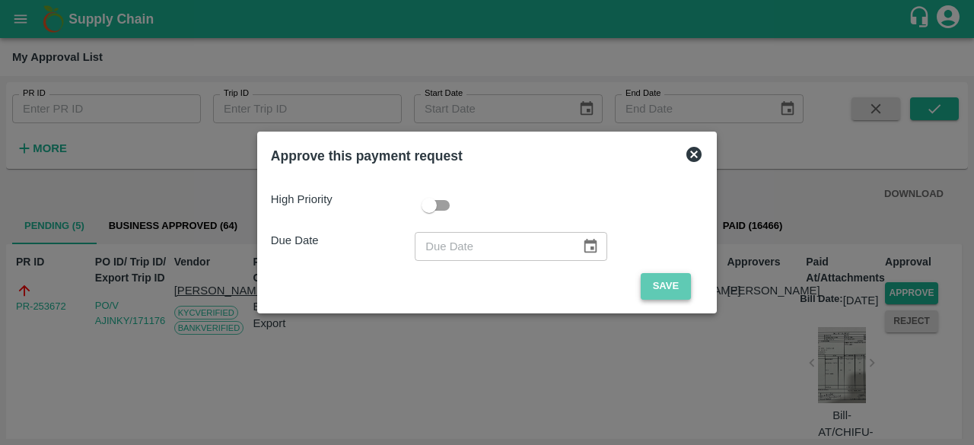
click at [654, 276] on button "Save" at bounding box center [666, 286] width 50 height 27
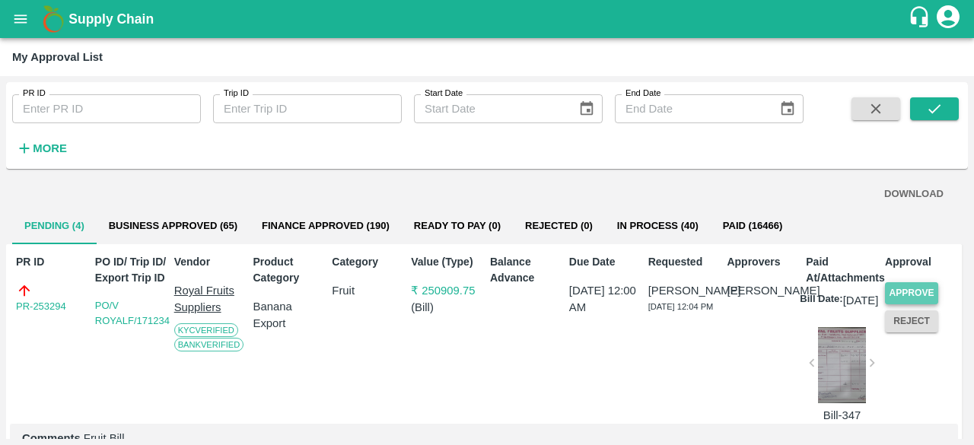
click at [920, 298] on button "Approve" at bounding box center [911, 293] width 53 height 22
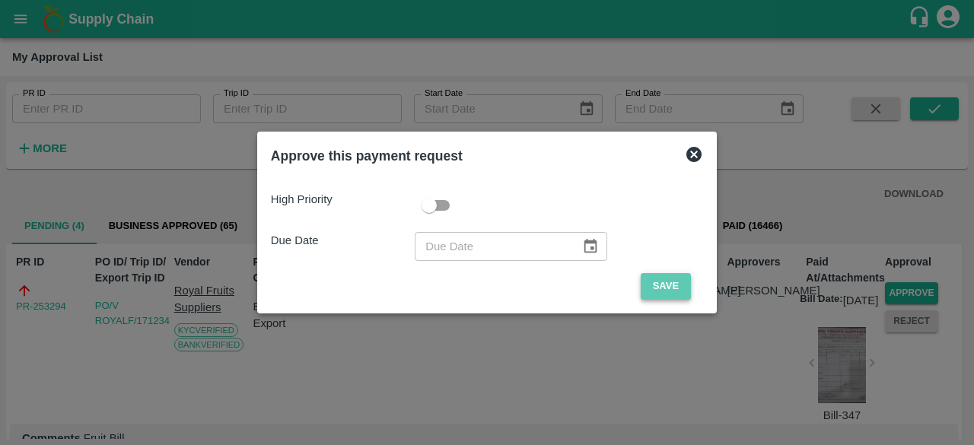
click at [671, 286] on button "Save" at bounding box center [666, 286] width 50 height 27
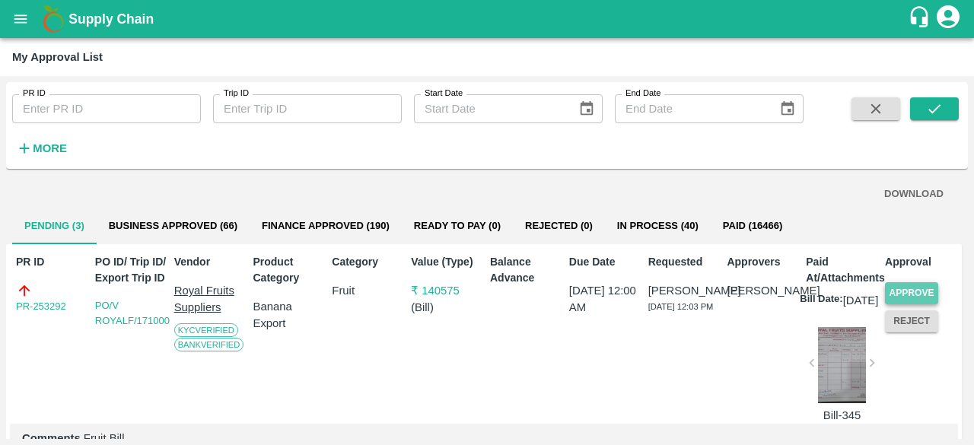
click at [925, 287] on button "Approve" at bounding box center [911, 293] width 53 height 22
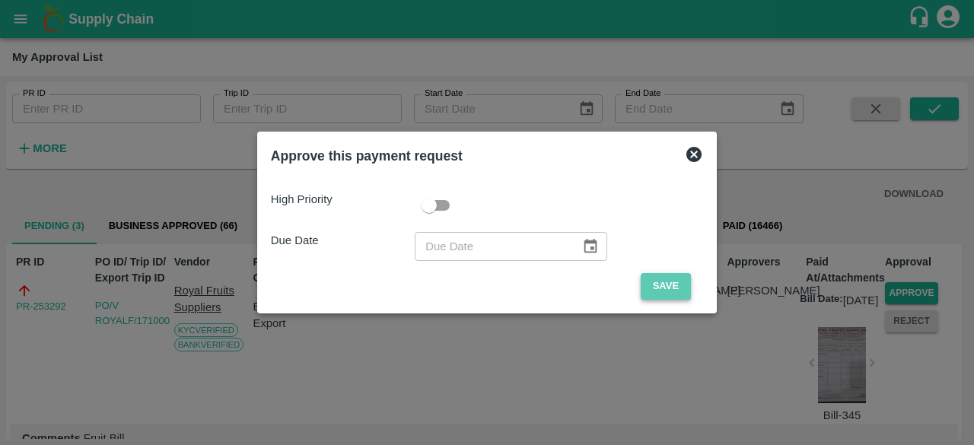
click at [669, 283] on button "Save" at bounding box center [666, 286] width 50 height 27
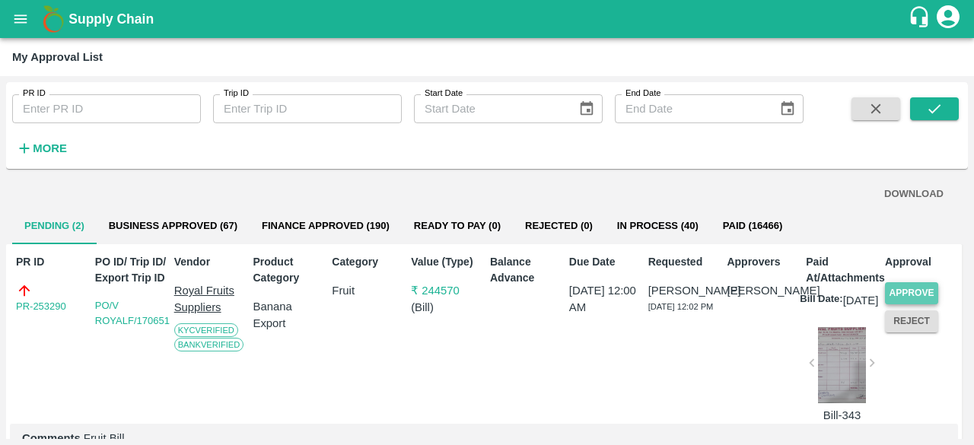
click at [918, 287] on button "Approve" at bounding box center [911, 293] width 53 height 22
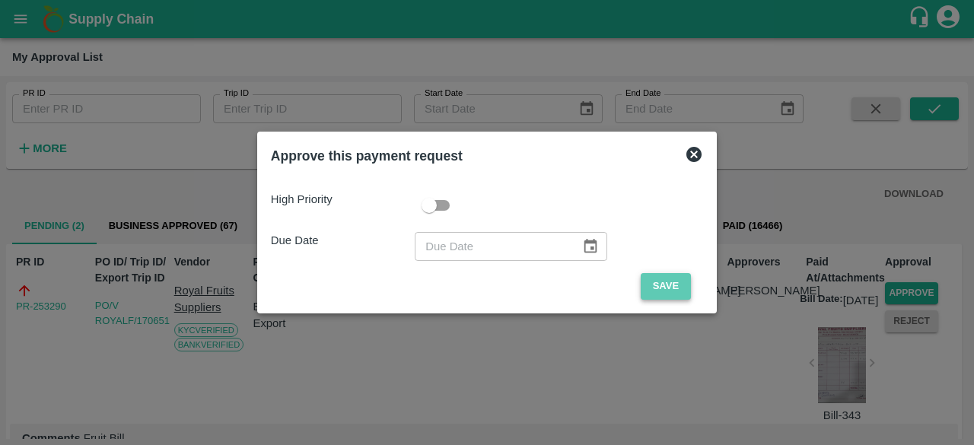
click at [678, 273] on button "Save" at bounding box center [666, 286] width 50 height 27
click at [654, 296] on button "Save" at bounding box center [666, 286] width 50 height 27
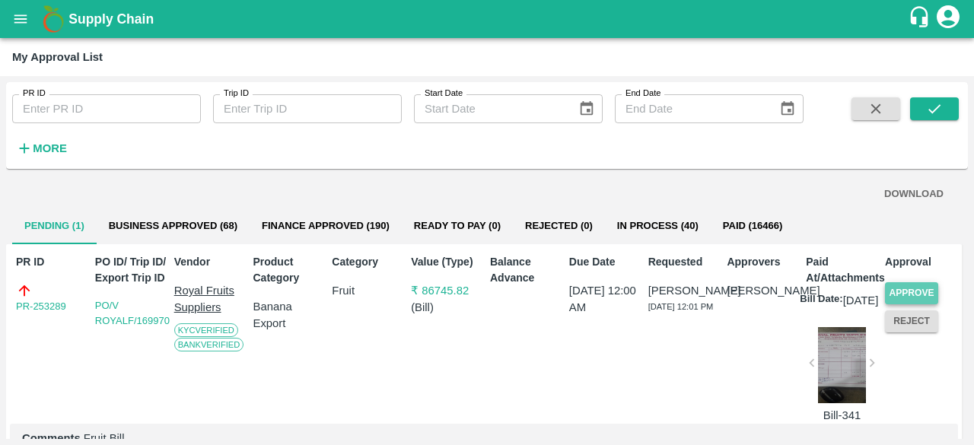
click at [923, 282] on button "Approve" at bounding box center [911, 293] width 53 height 22
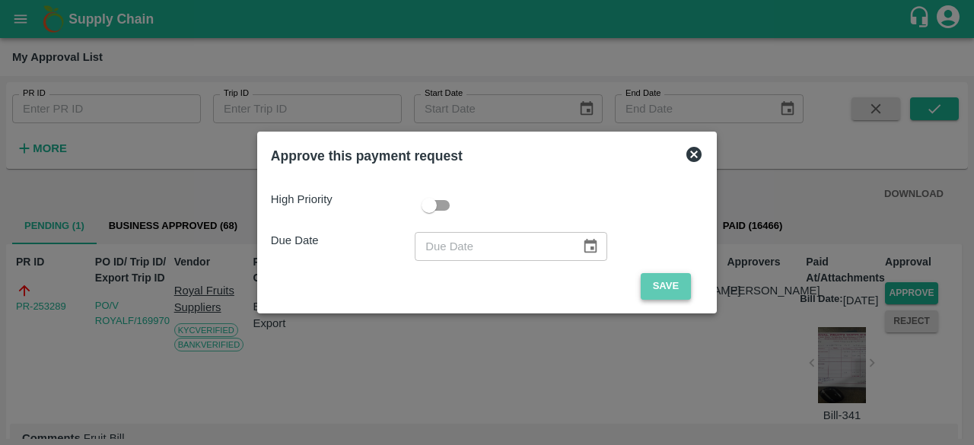
click at [673, 274] on button "Save" at bounding box center [666, 286] width 50 height 27
